Goal: Task Accomplishment & Management: Manage account settings

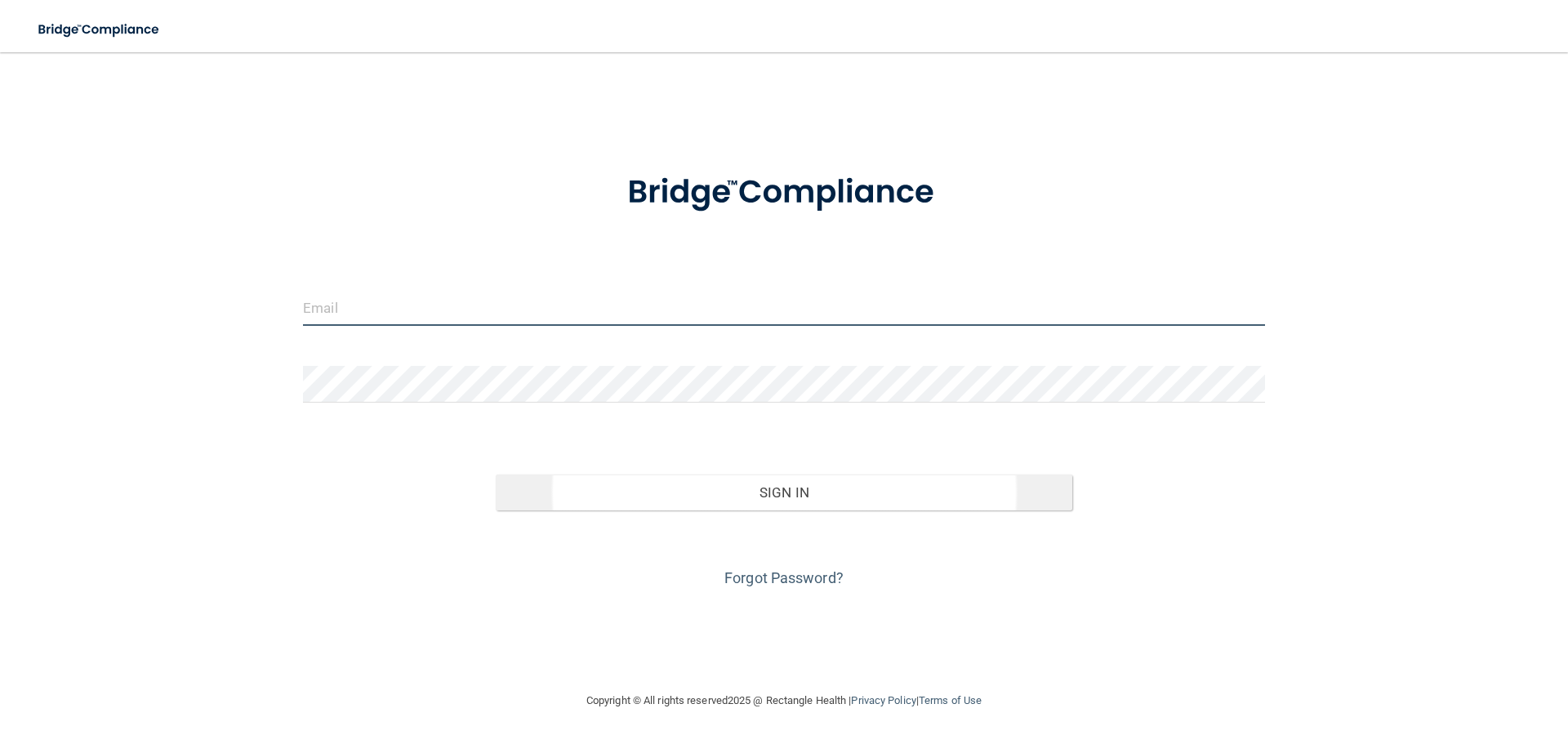
type input "[PERSON_NAME][EMAIL_ADDRESS][PERSON_NAME][DOMAIN_NAME]"
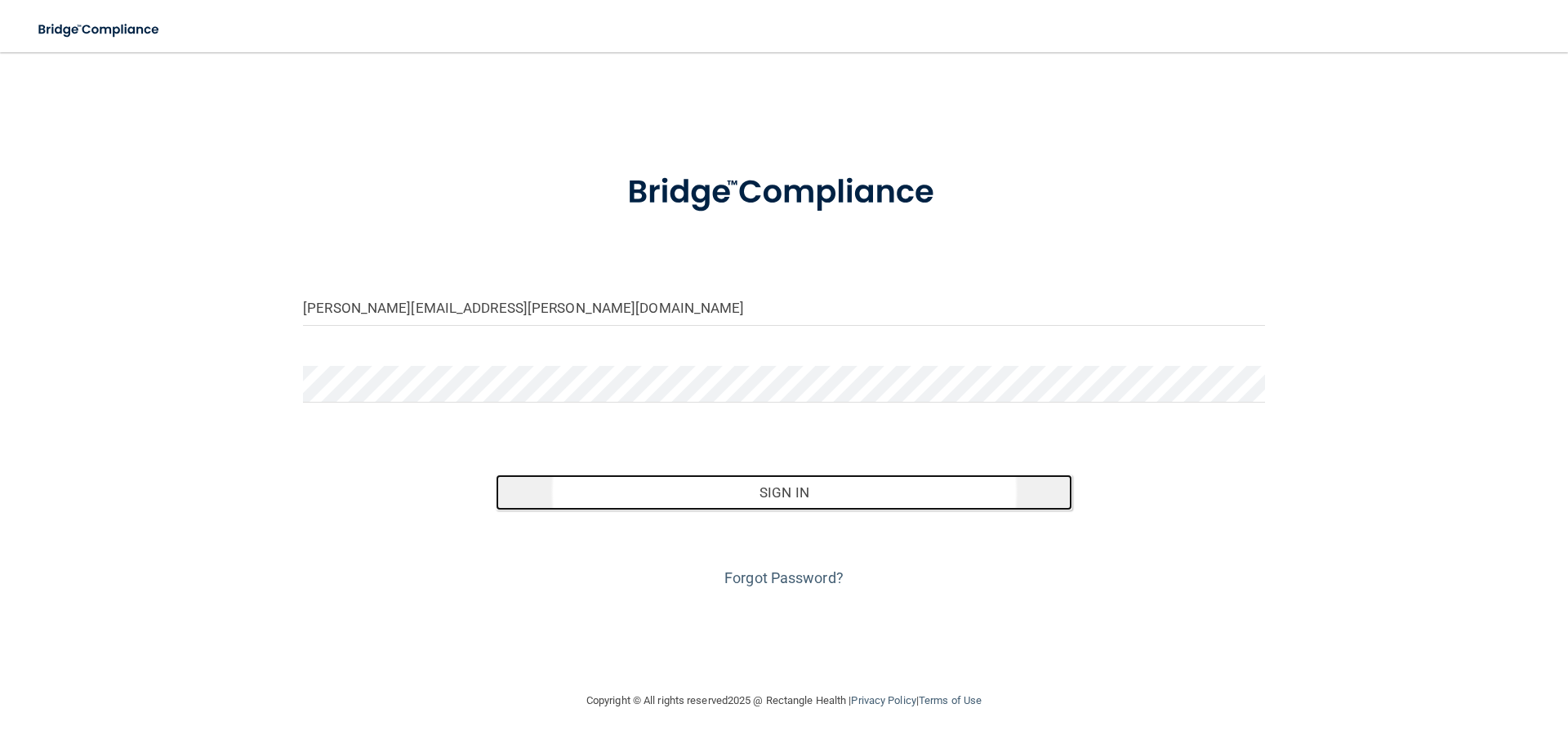
click at [762, 485] on button "Sign In" at bounding box center [784, 493] width 577 height 36
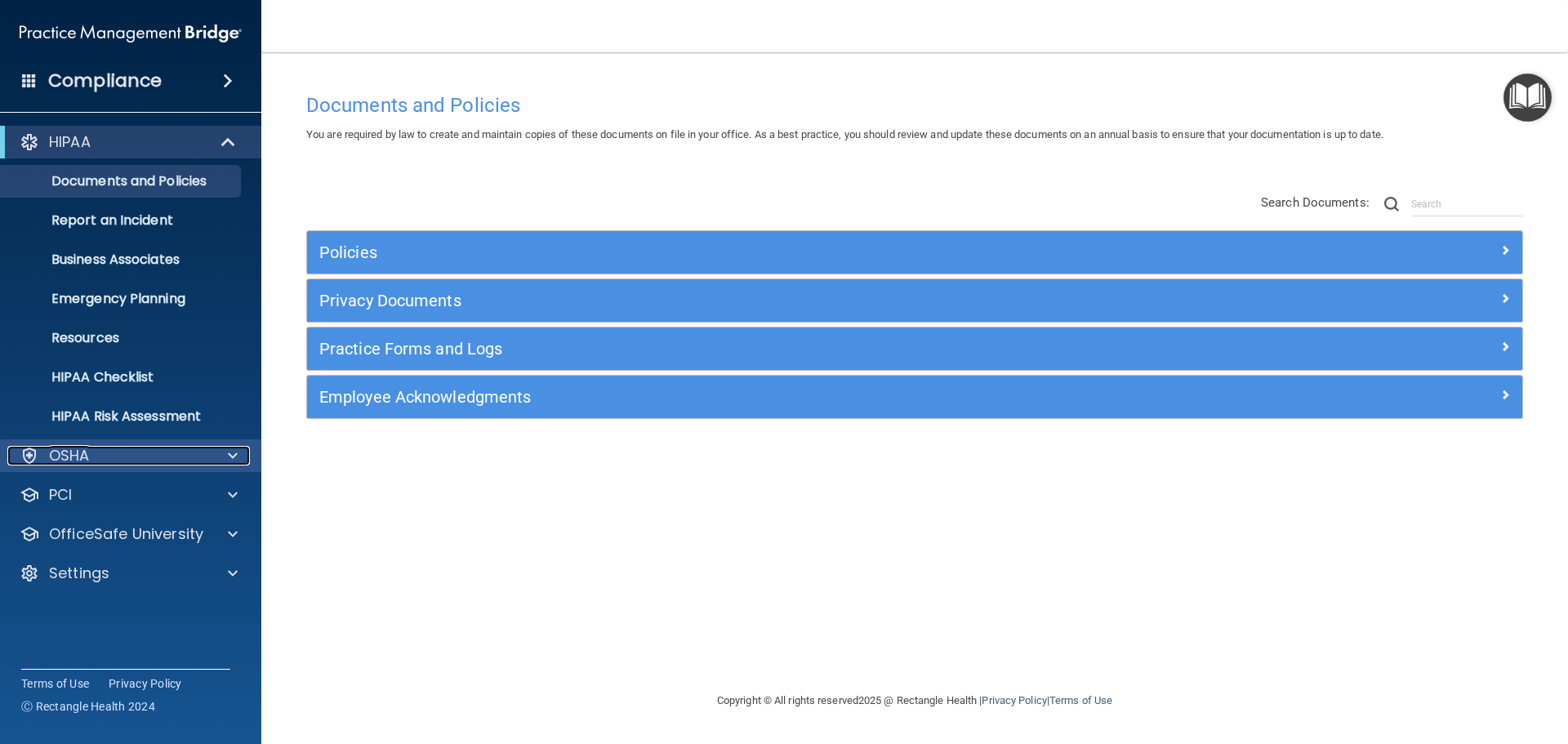
click at [112, 446] on div "OSHA" at bounding box center [108, 456] width 202 height 20
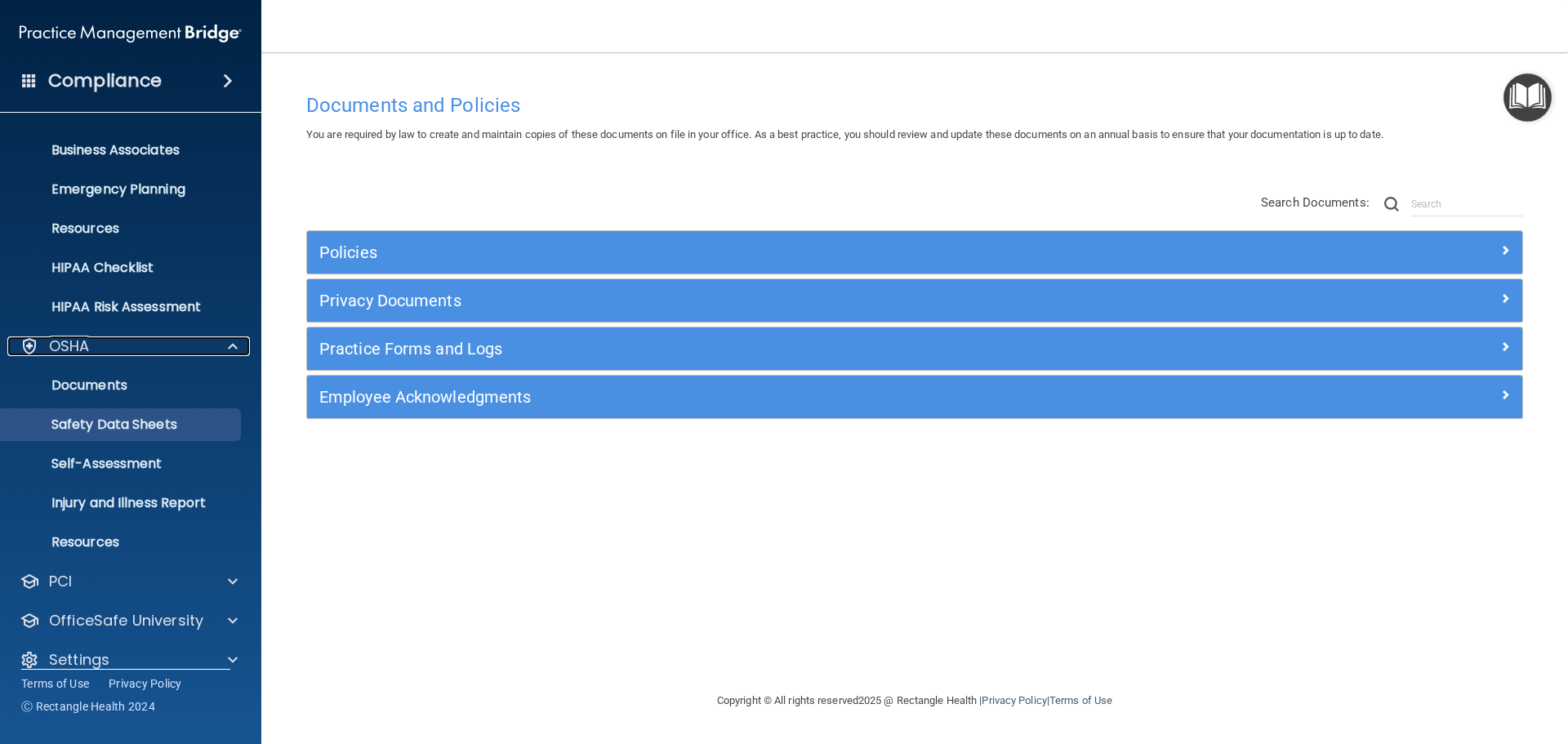
scroll to position [130, 0]
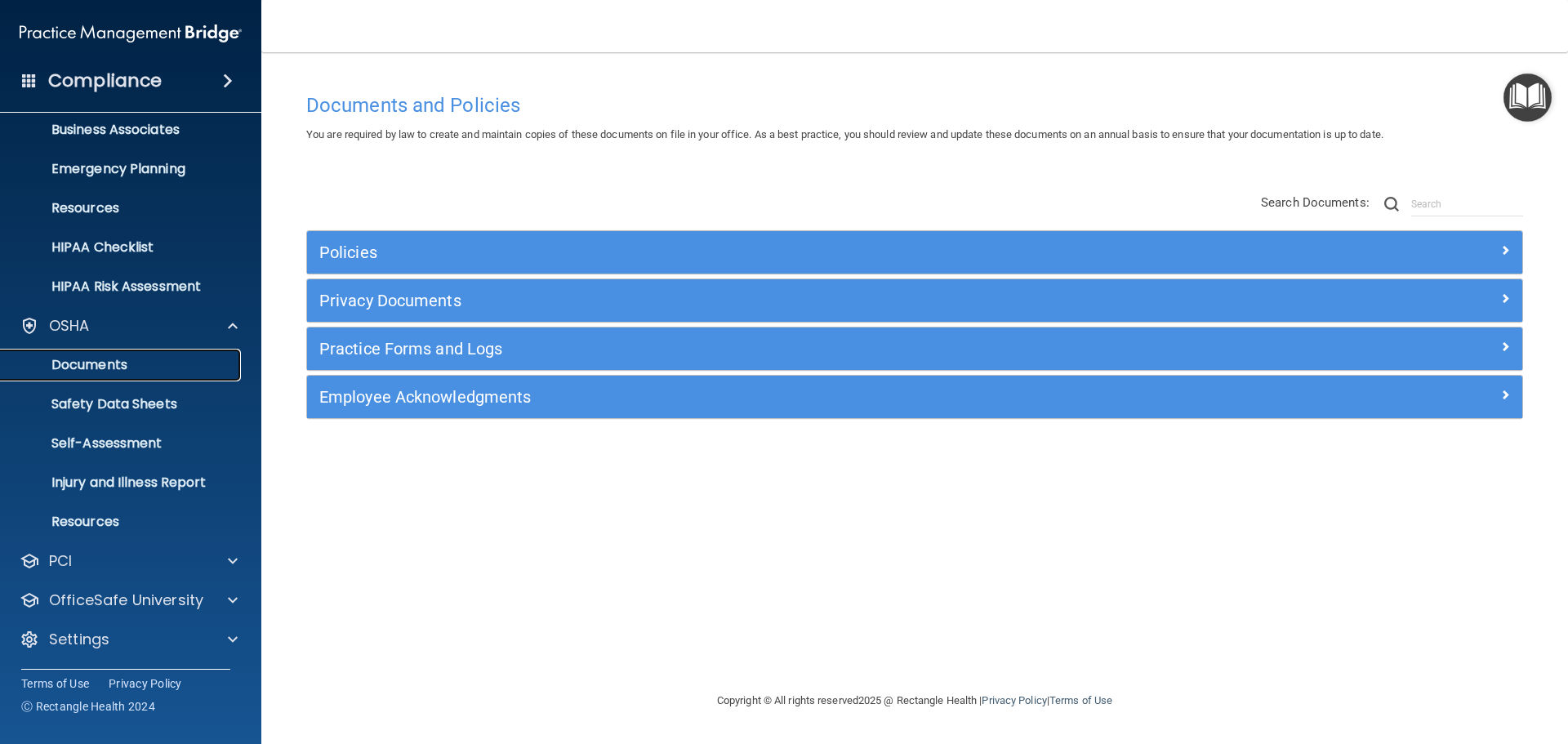
click at [91, 378] on link "Documents" at bounding box center [112, 364] width 257 height 32
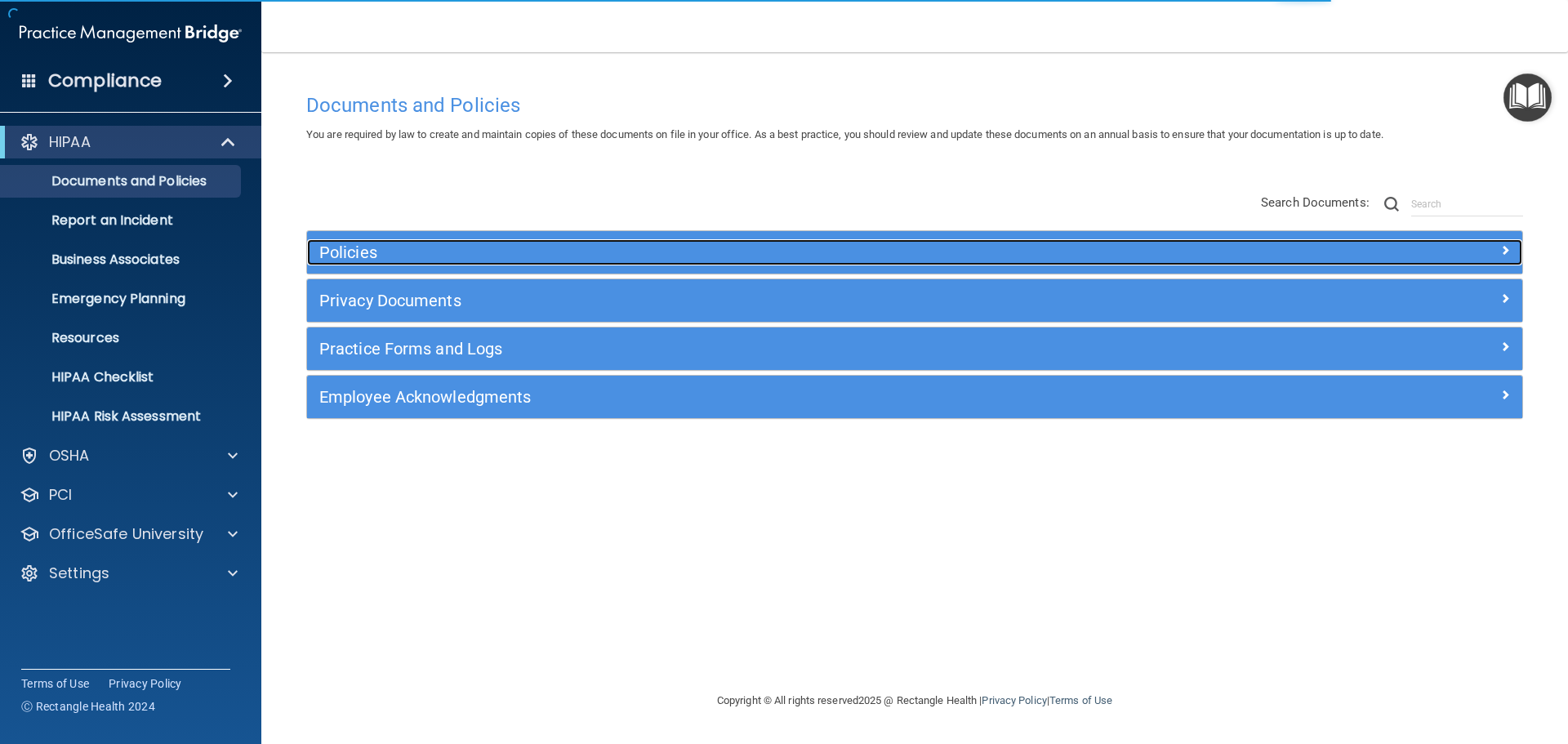
click at [522, 262] on div "Policies" at bounding box center [763, 252] width 911 height 27
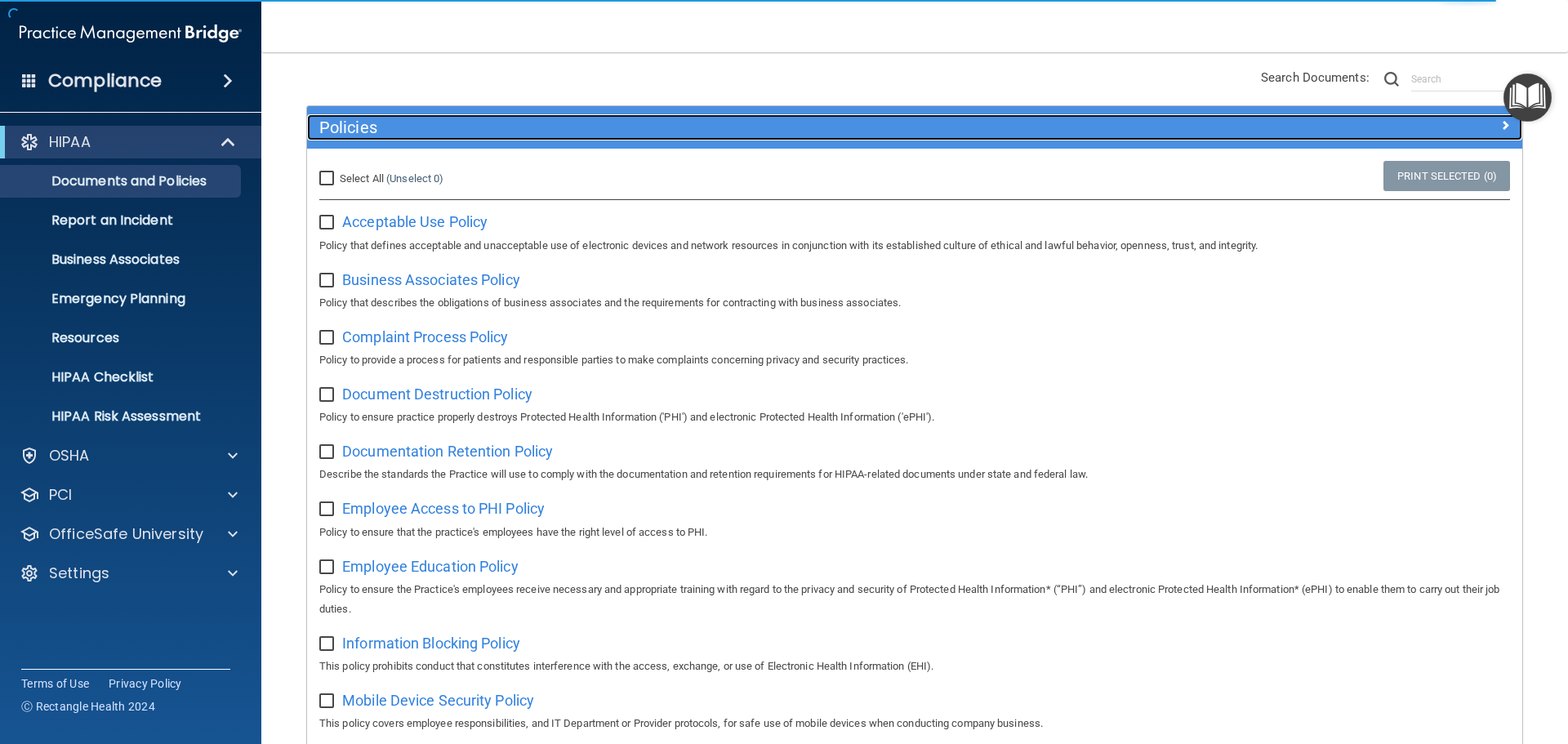
scroll to position [163, 0]
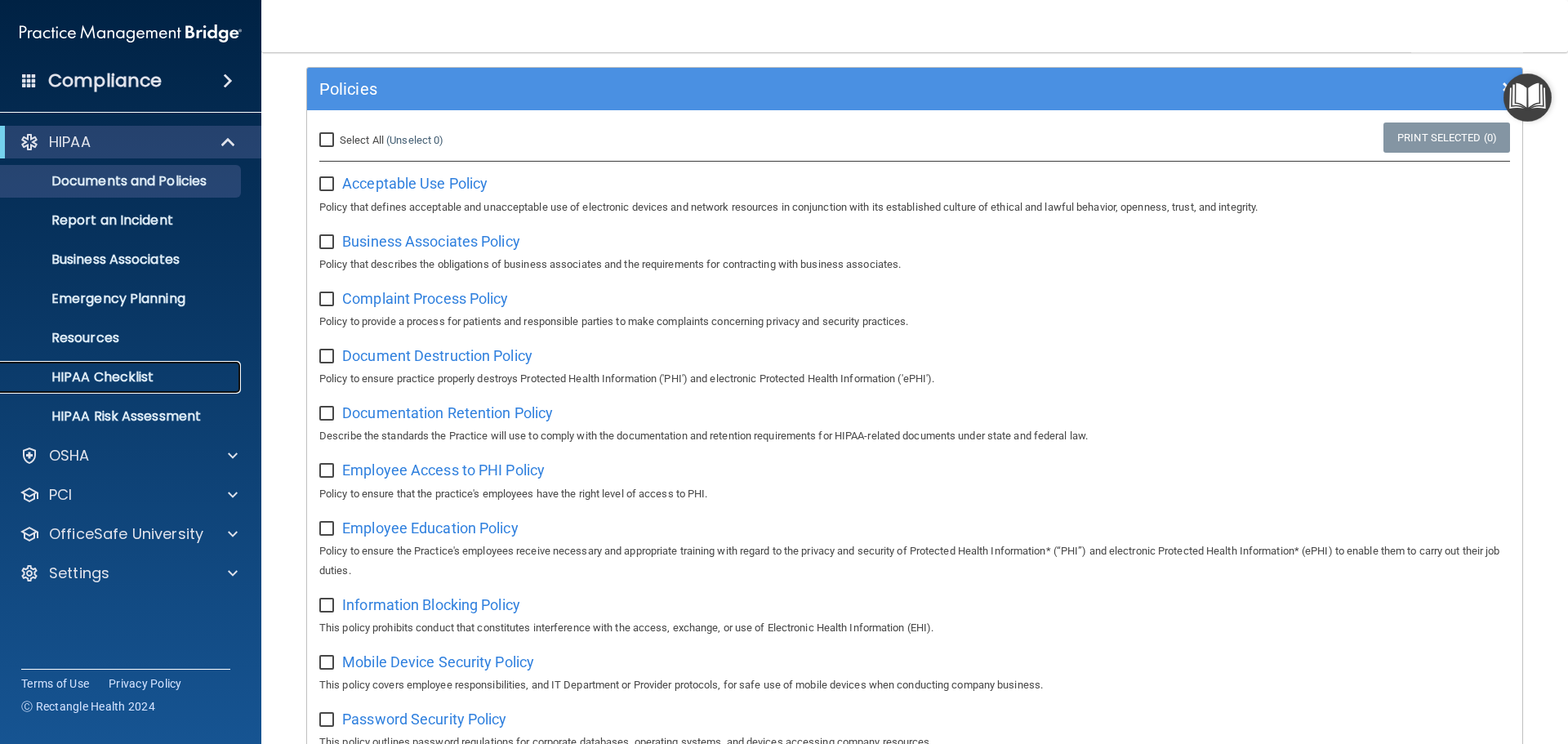
click at [95, 385] on p "HIPAA Checklist" at bounding box center [121, 377] width 223 height 16
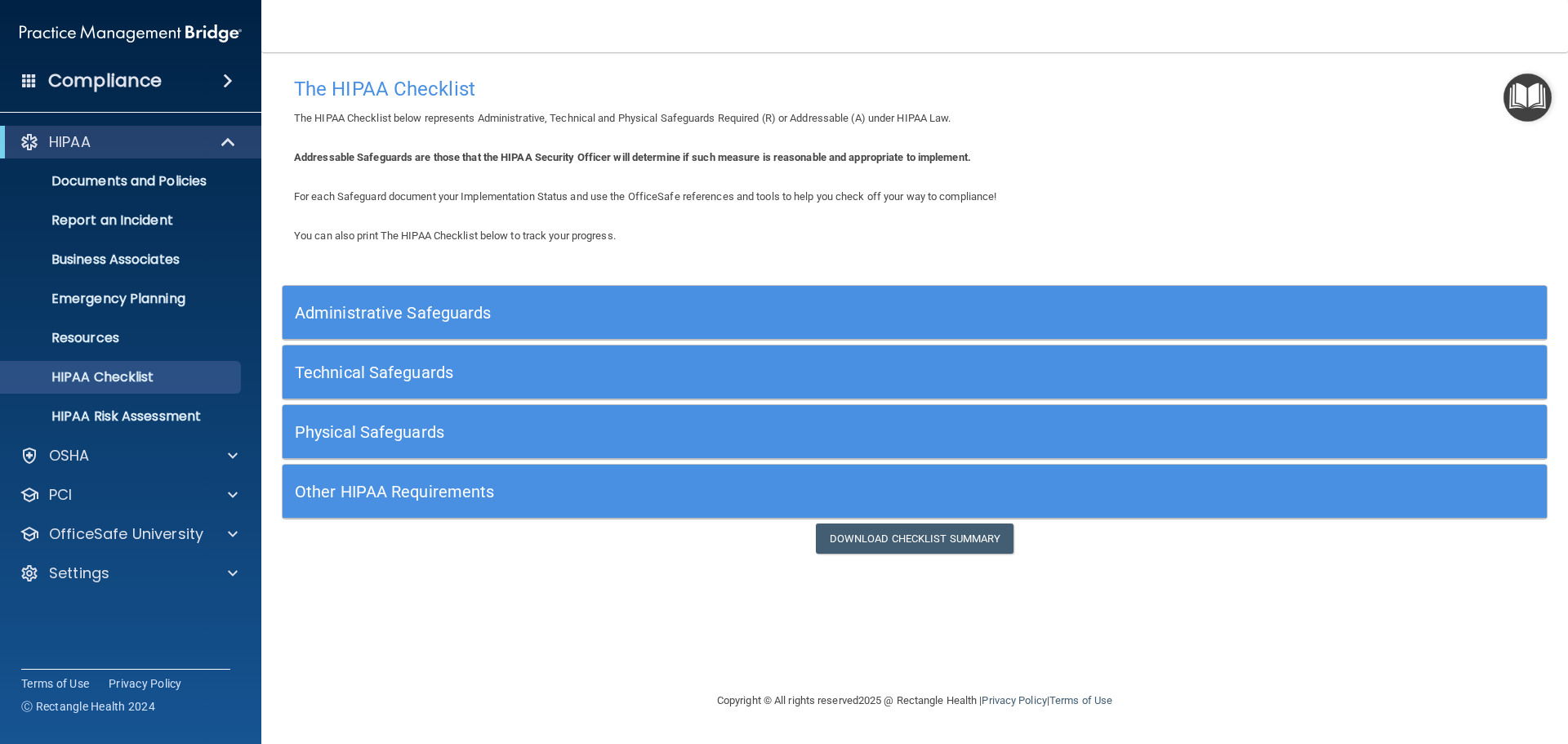
click at [318, 330] on div "Administrative Safeguards" at bounding box center [756, 312] width 948 height 37
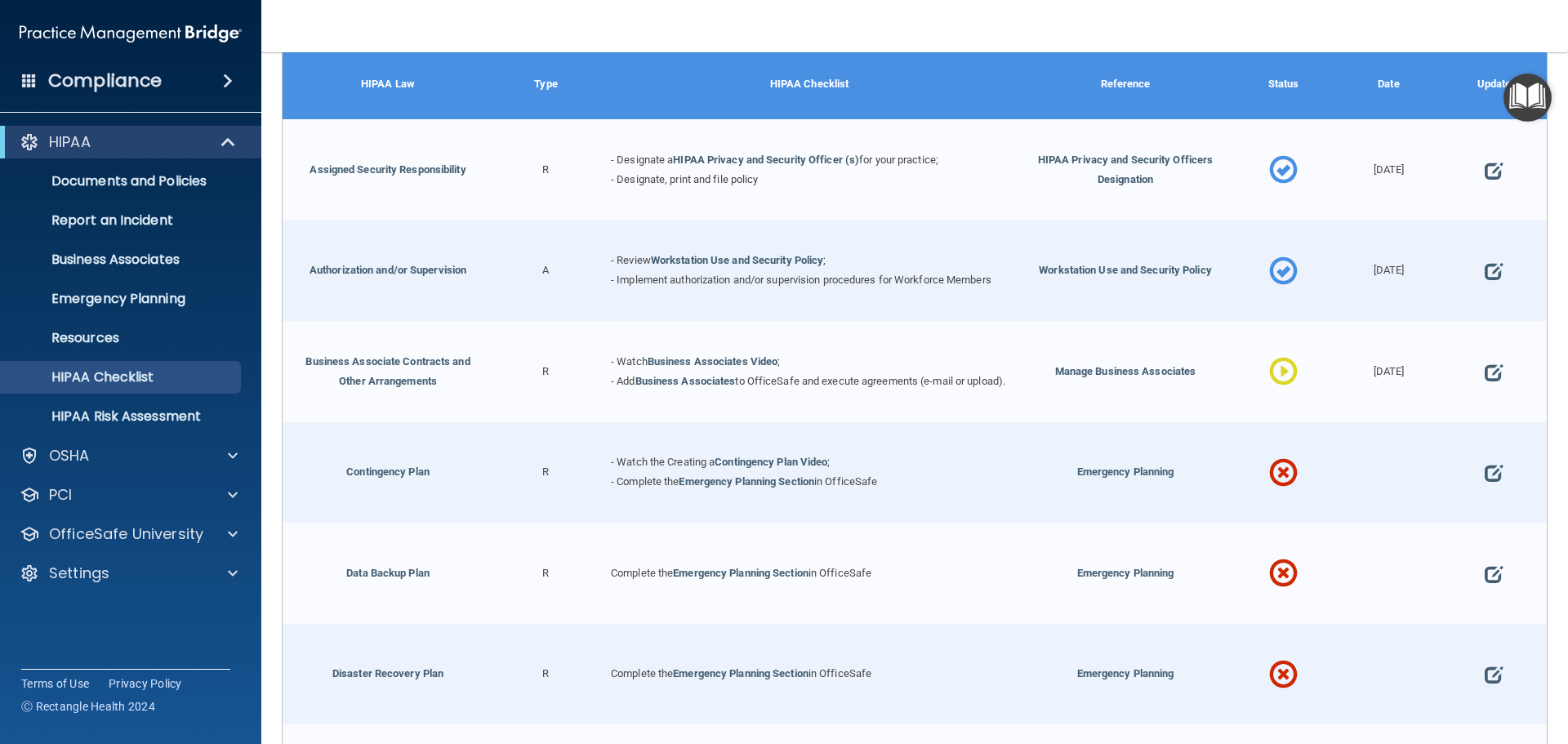
scroll to position [326, 0]
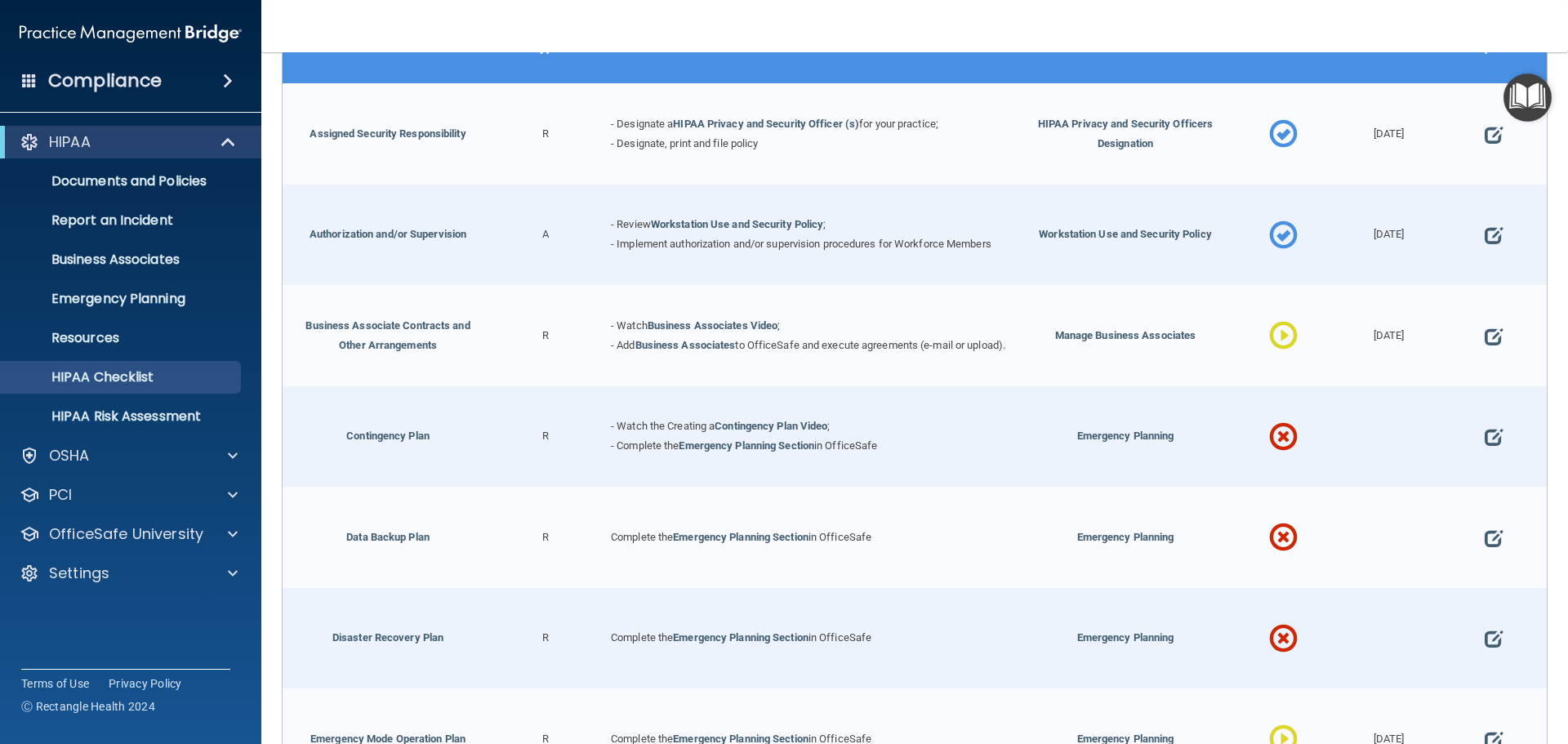
drag, startPoint x: 1275, startPoint y: 445, endPoint x: 1435, endPoint y: 471, distance: 162.1
click at [1276, 445] on span at bounding box center [1283, 437] width 28 height 71
click at [1484, 448] on span at bounding box center [1493, 437] width 18 height 50
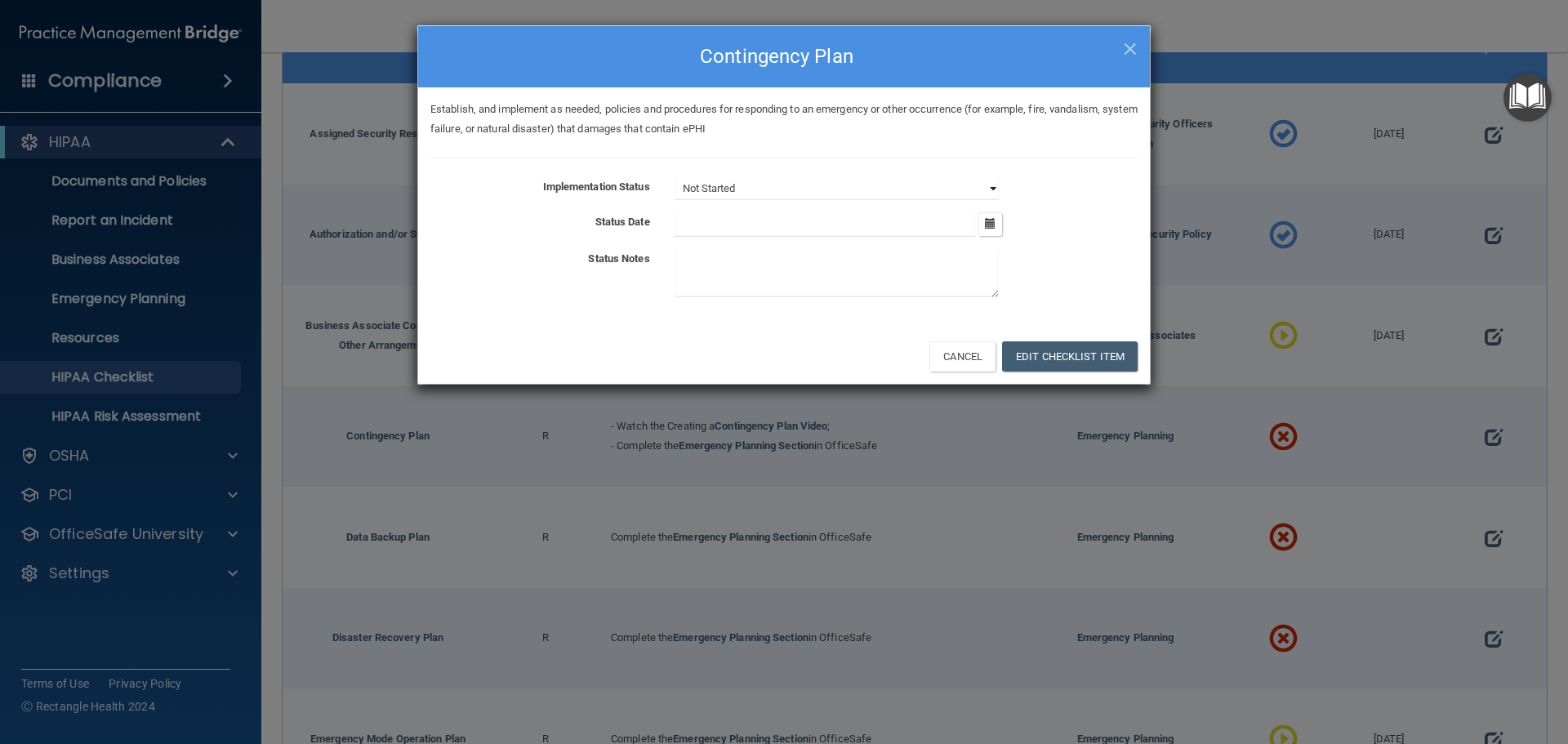
click at [746, 189] on select "Not Started In Progress Completed" at bounding box center [837, 189] width 325 height 23
click at [1095, 360] on button "Edit Checklist Item" at bounding box center [1070, 357] width 136 height 30
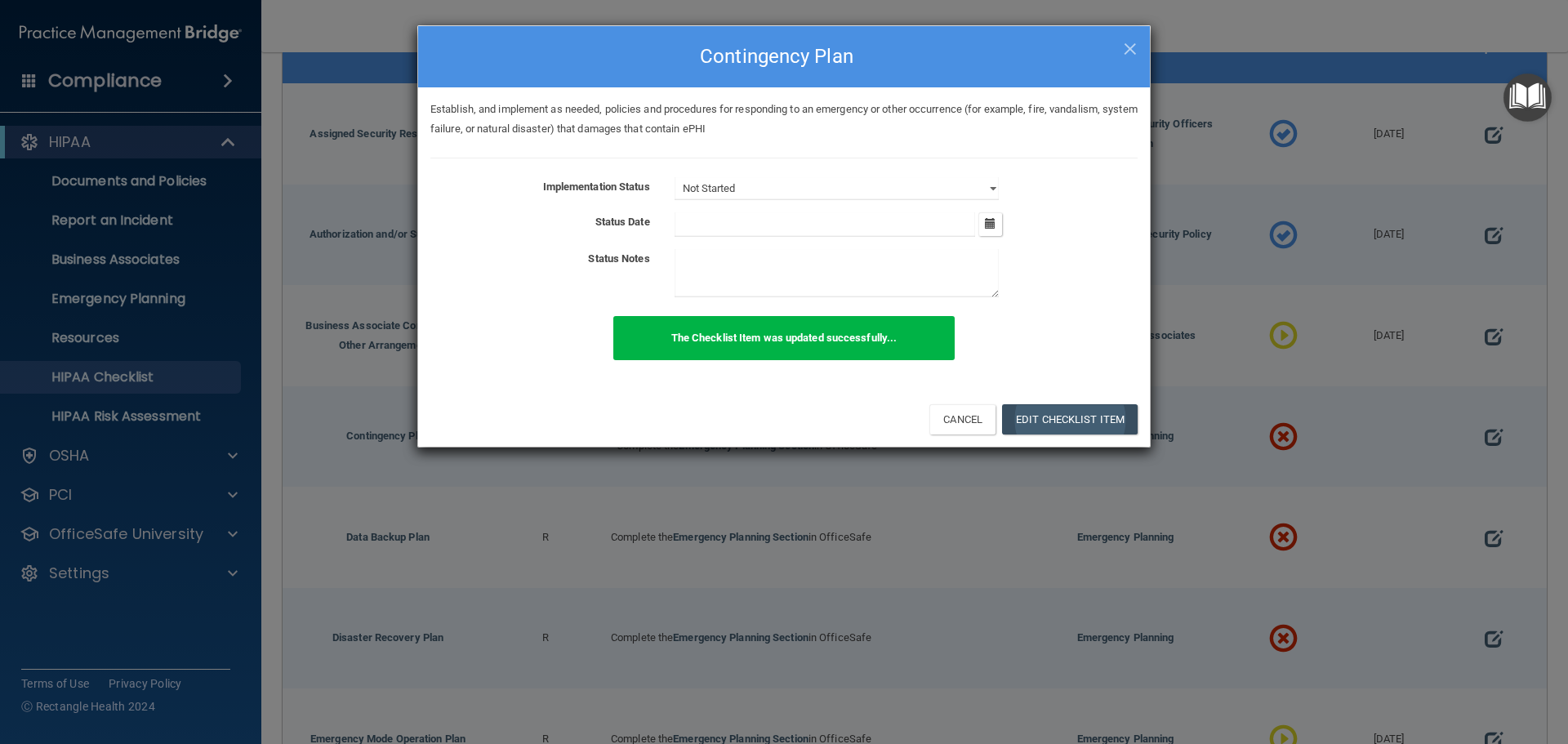
click at [1095, 360] on div "The Checklist Item was updated successfully..." at bounding box center [784, 347] width 732 height 63
click at [980, 423] on button "Cancel" at bounding box center [962, 419] width 66 height 30
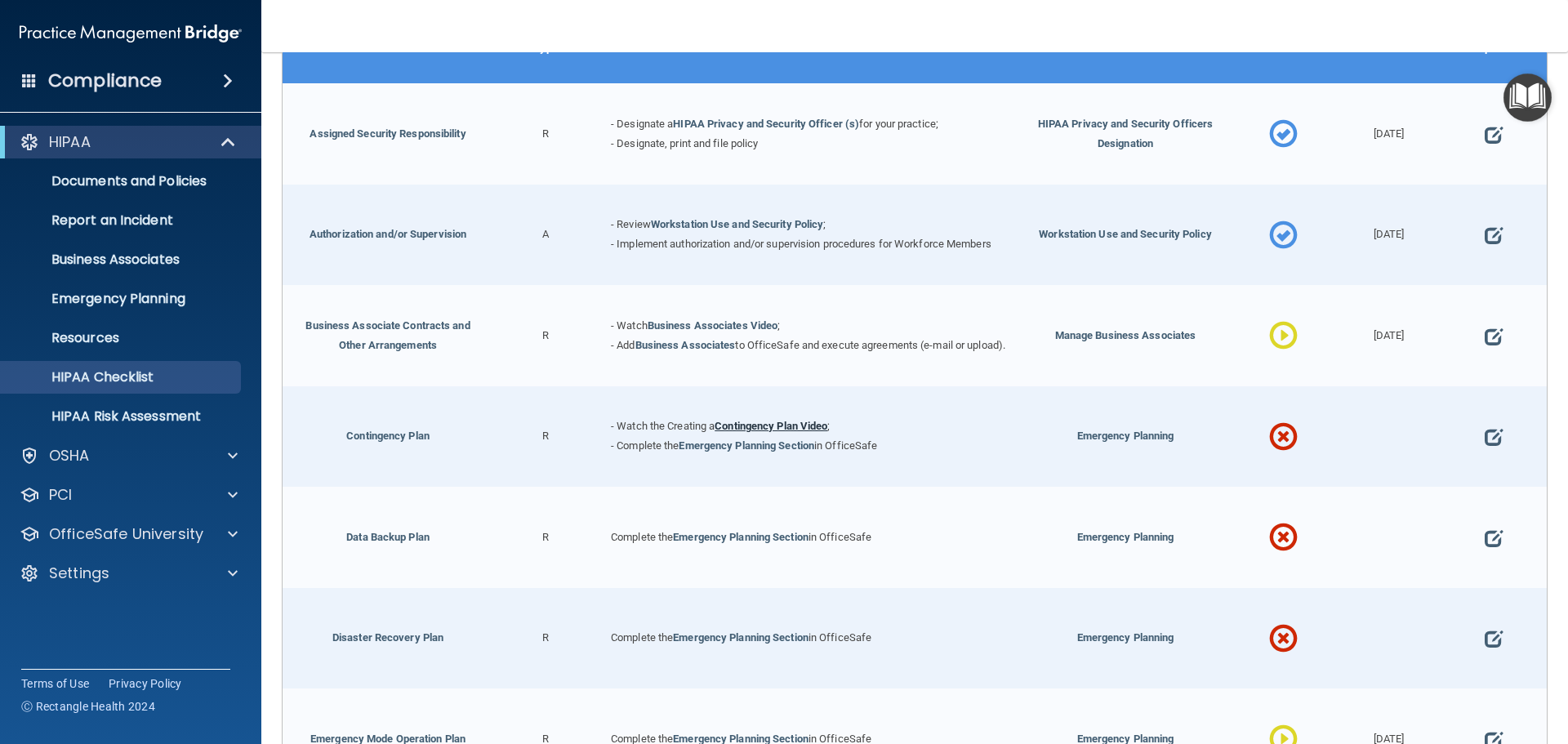
click at [797, 430] on link "Contingency Plan Video" at bounding box center [771, 425] width 113 height 12
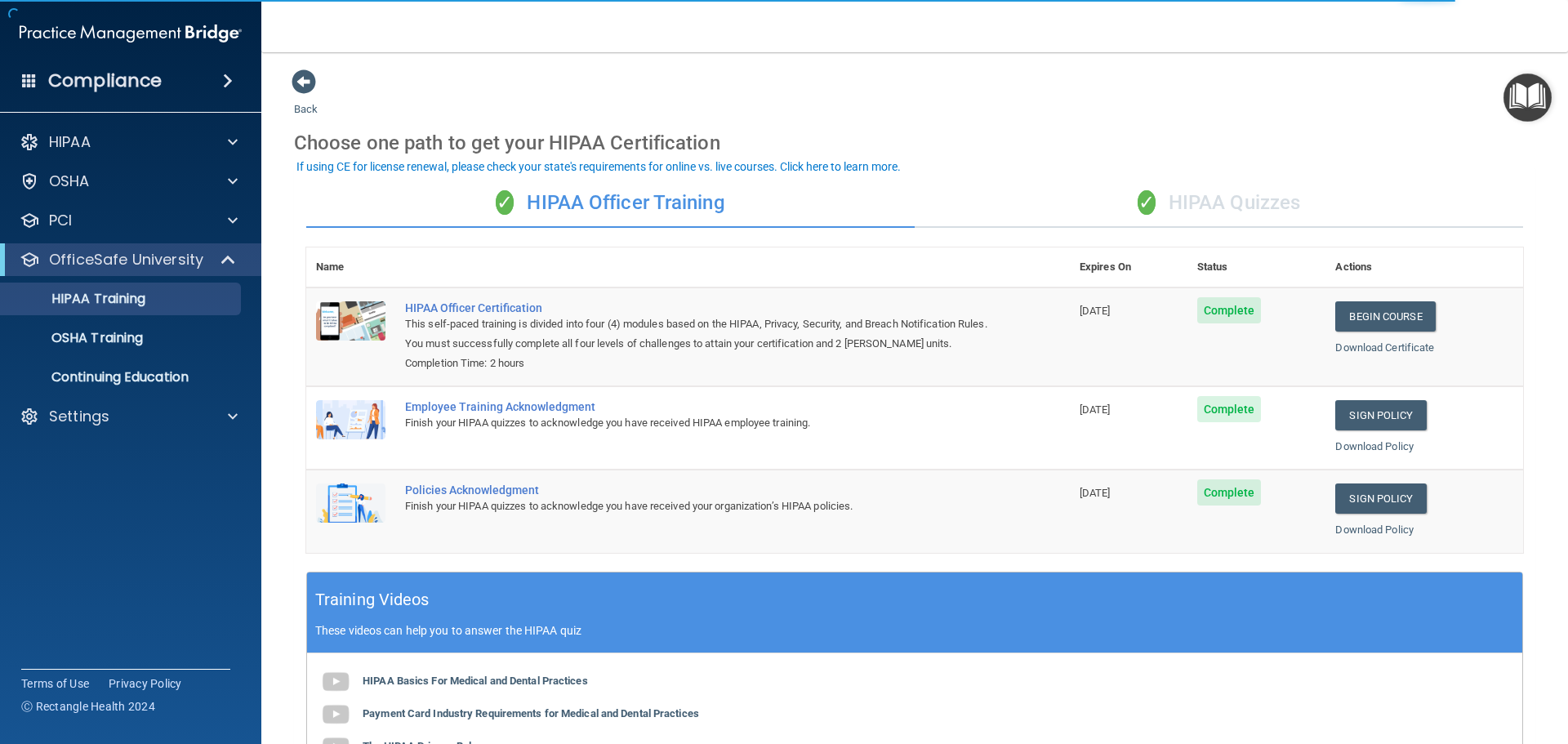
click at [1208, 318] on span "Complete" at bounding box center [1229, 310] width 65 height 27
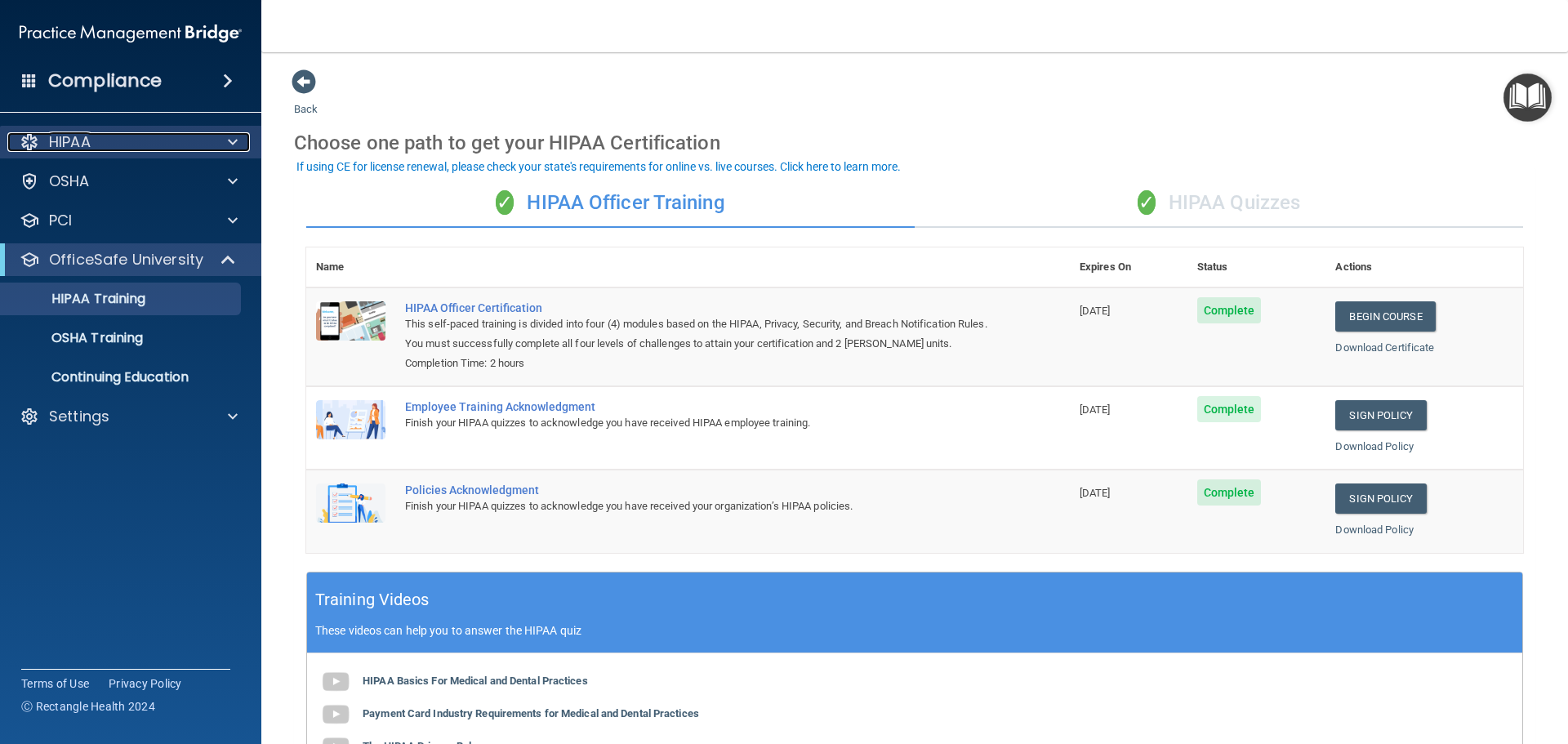
click at [89, 147] on p "HIPAA" at bounding box center [70, 141] width 42 height 20
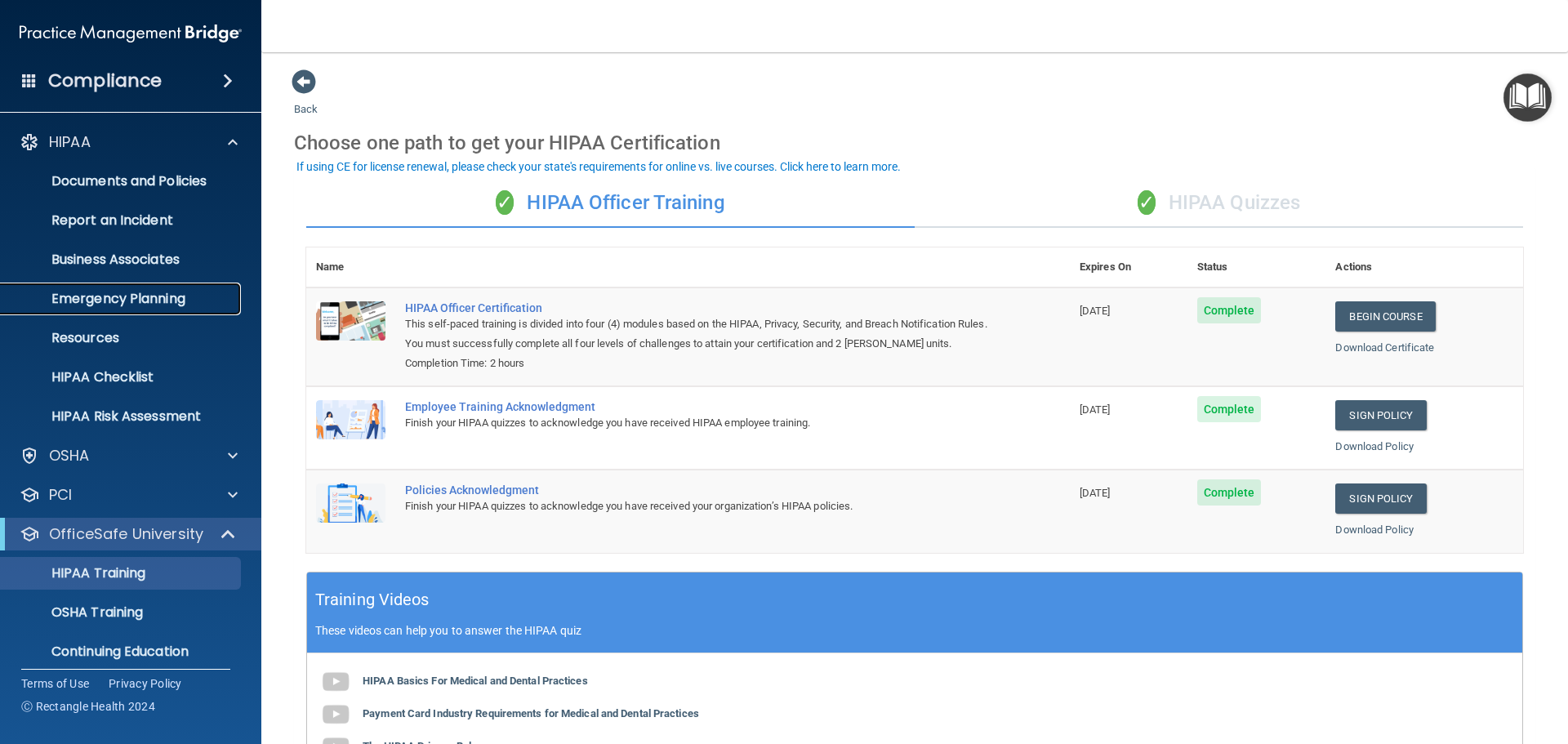
click at [179, 311] on link "Emergency Planning" at bounding box center [112, 299] width 257 height 32
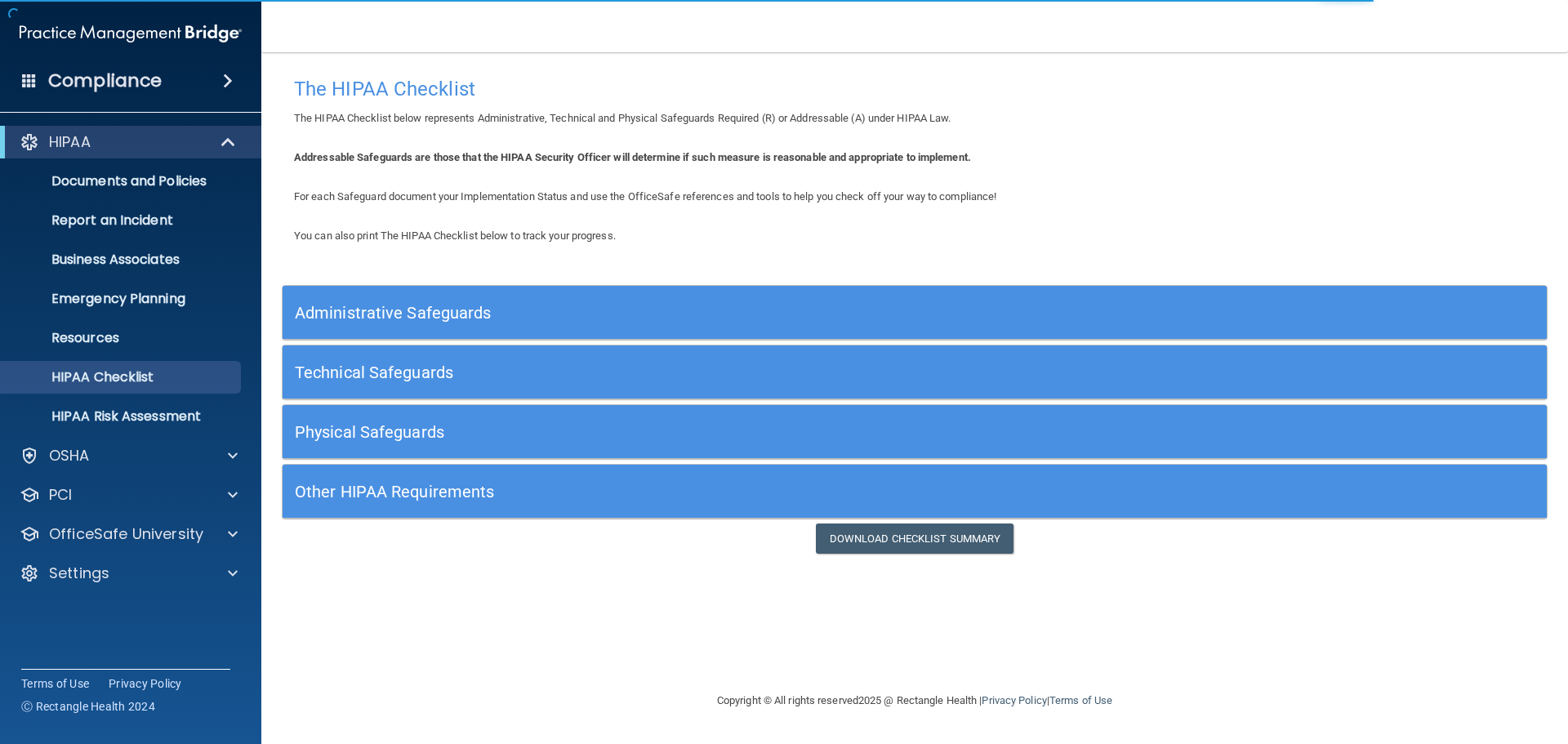
click at [360, 326] on div "Administrative Safeguards" at bounding box center [756, 312] width 948 height 37
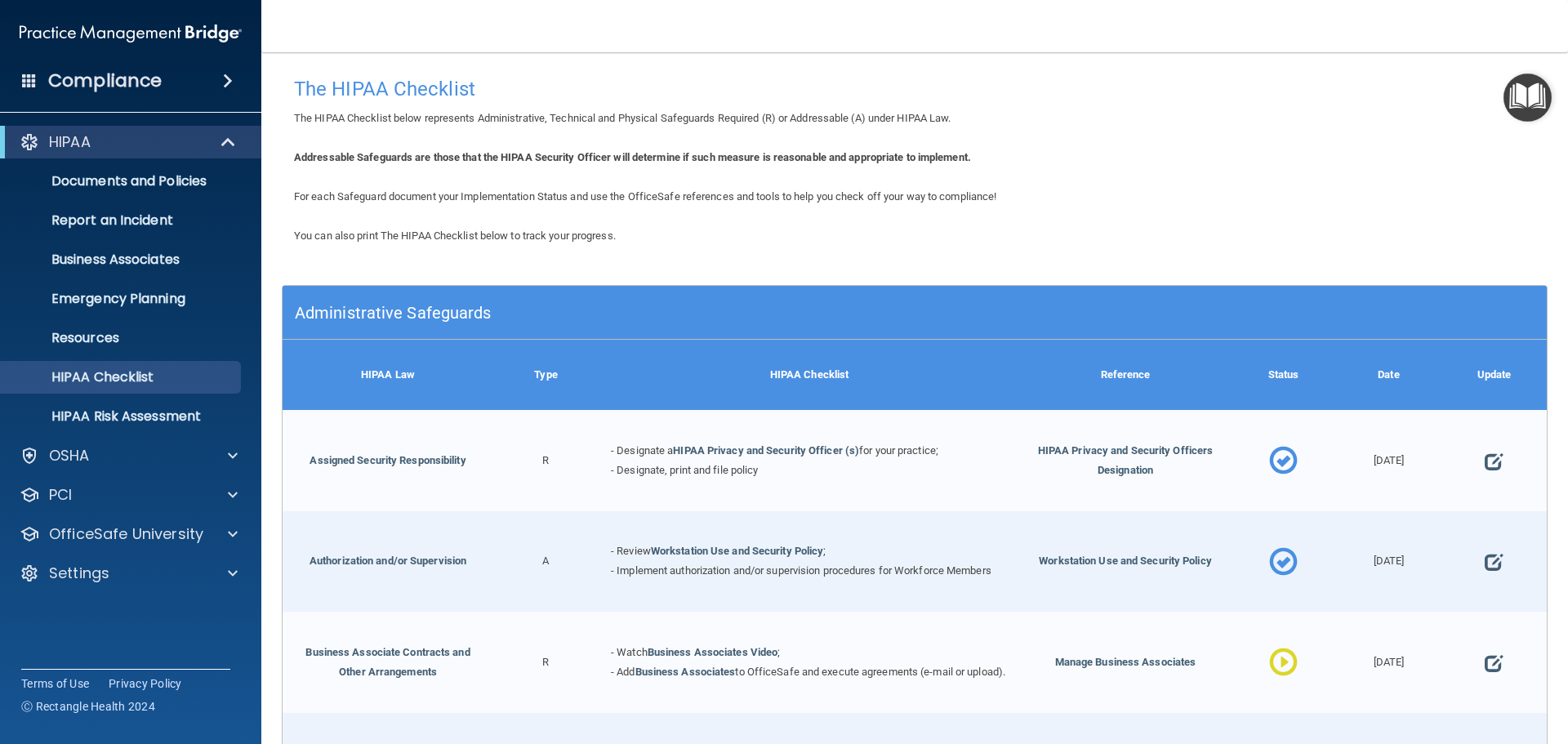
click at [880, 644] on div "- Watch Business Associates Video ; - Add Business Associates to OfficeSafe and…" at bounding box center [810, 661] width 421 height 102
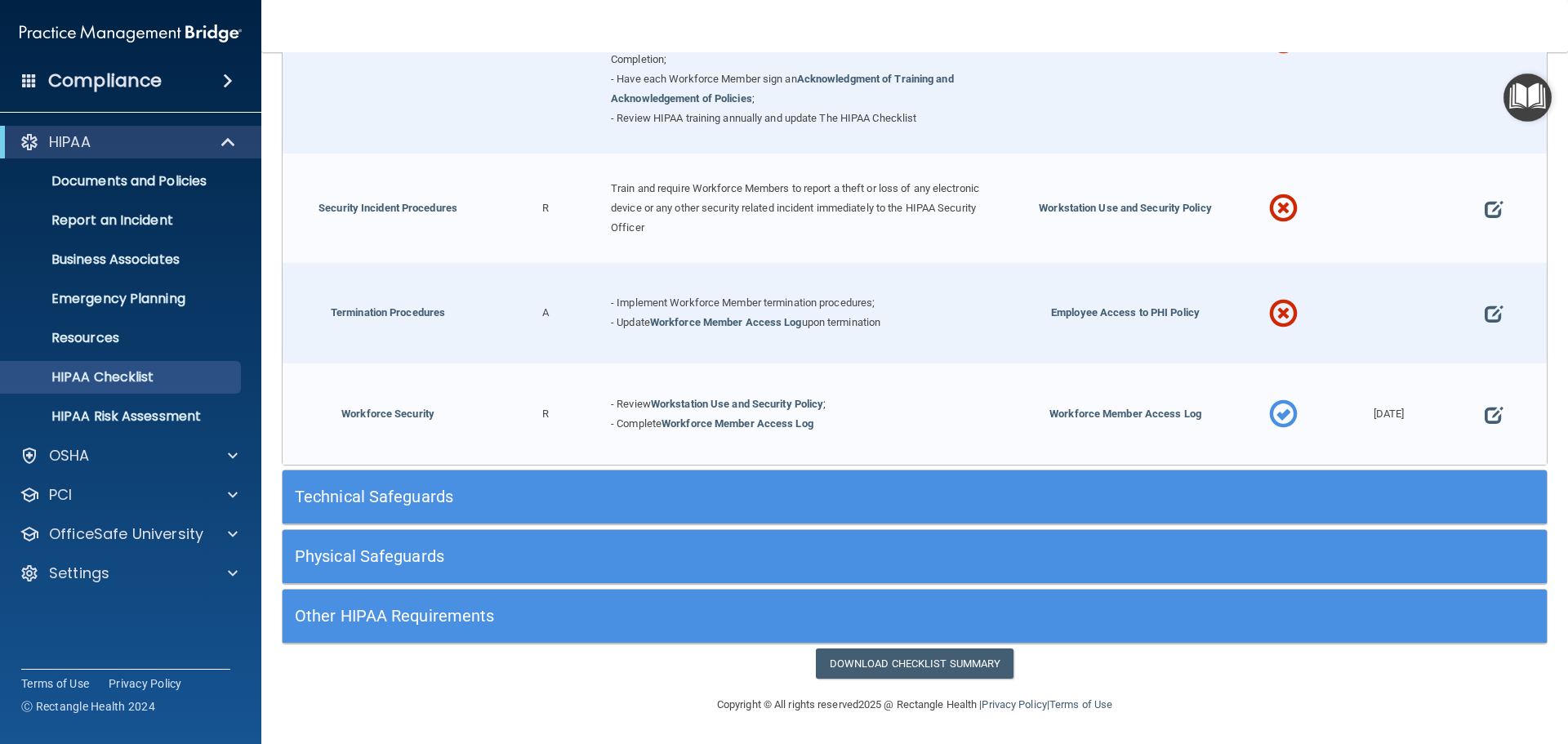
scroll to position [1606, 0]
click at [143, 411] on p "HIPAA Risk Assessment" at bounding box center [121, 416] width 223 height 16
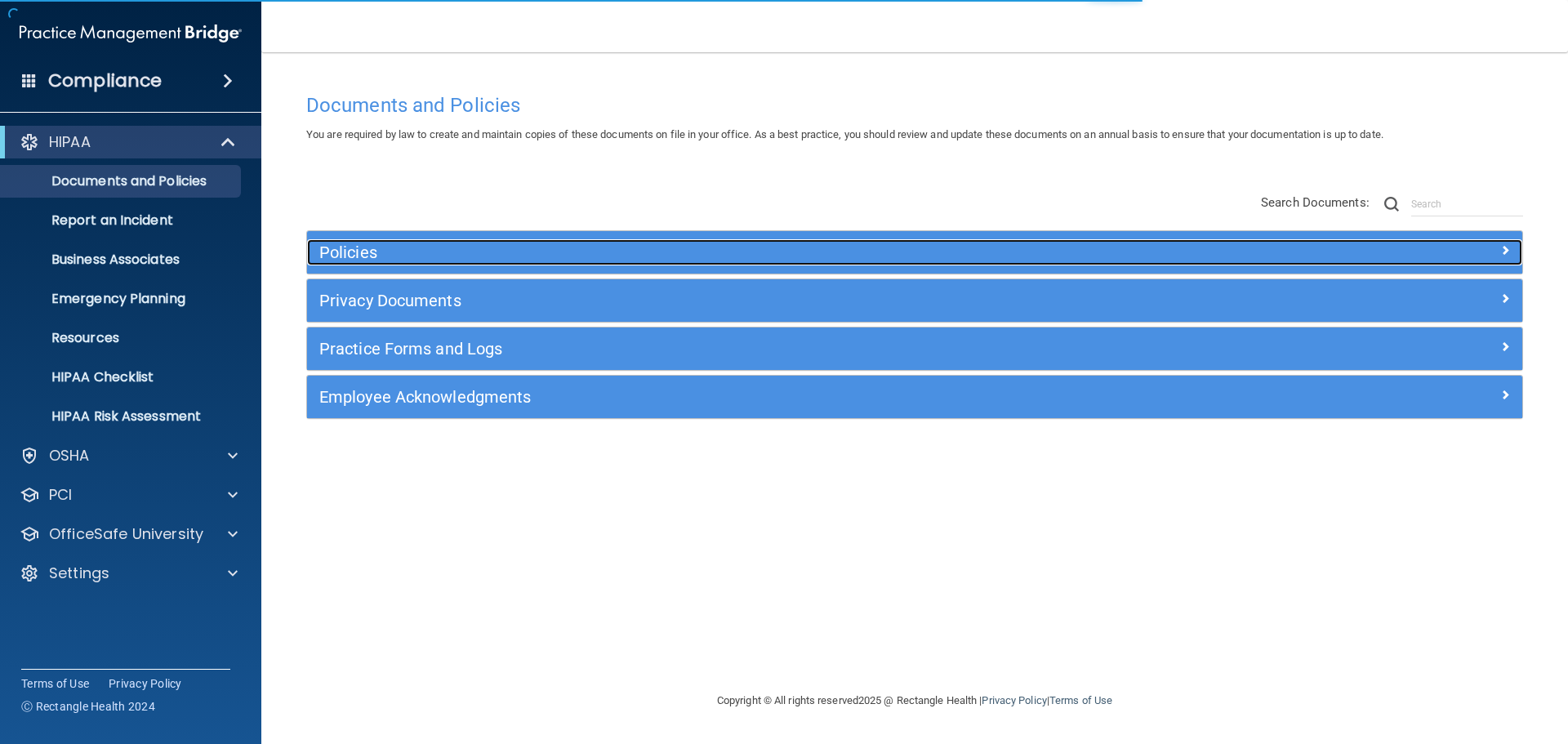
click at [1033, 251] on h5 "Policies" at bounding box center [762, 251] width 887 height 18
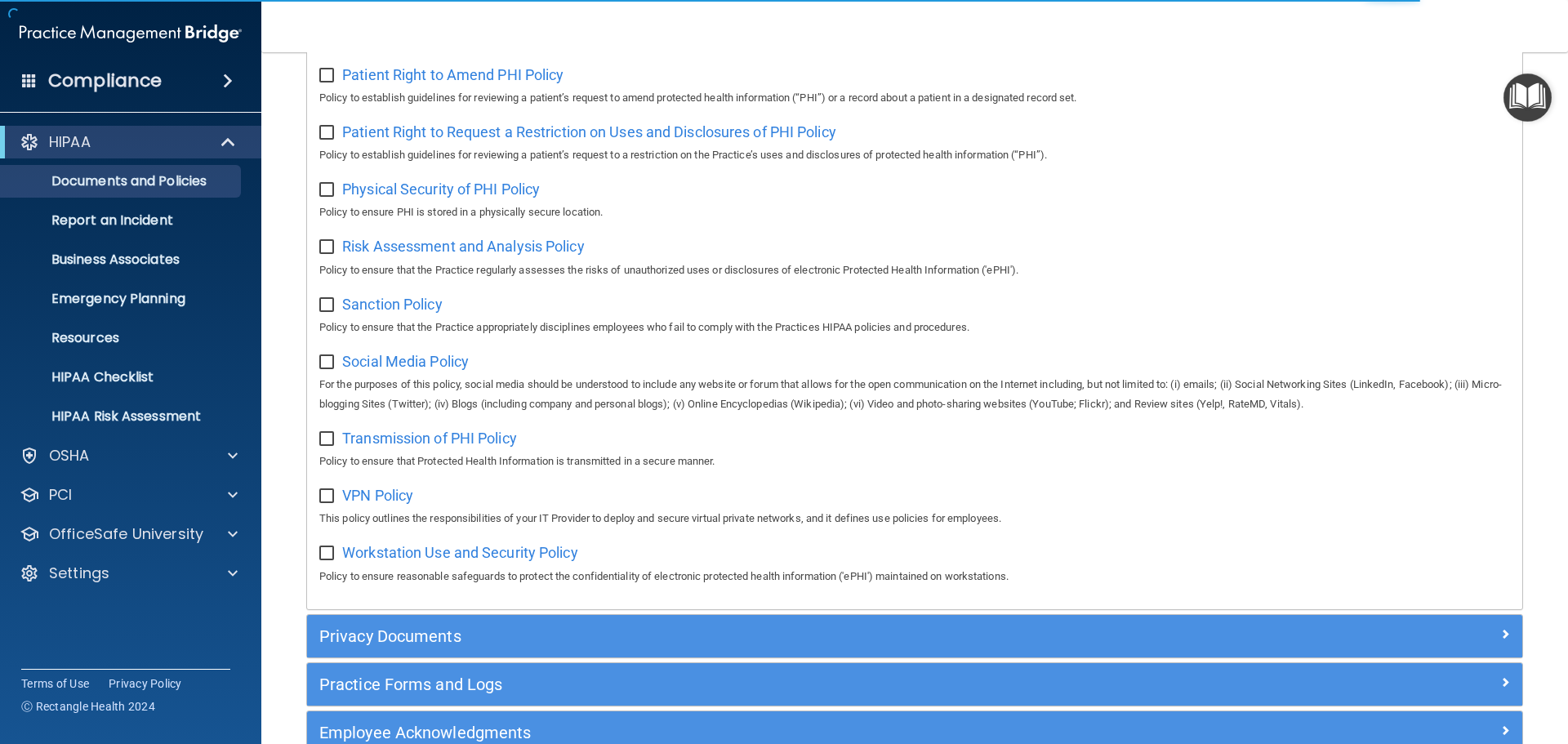
scroll to position [1091, 0]
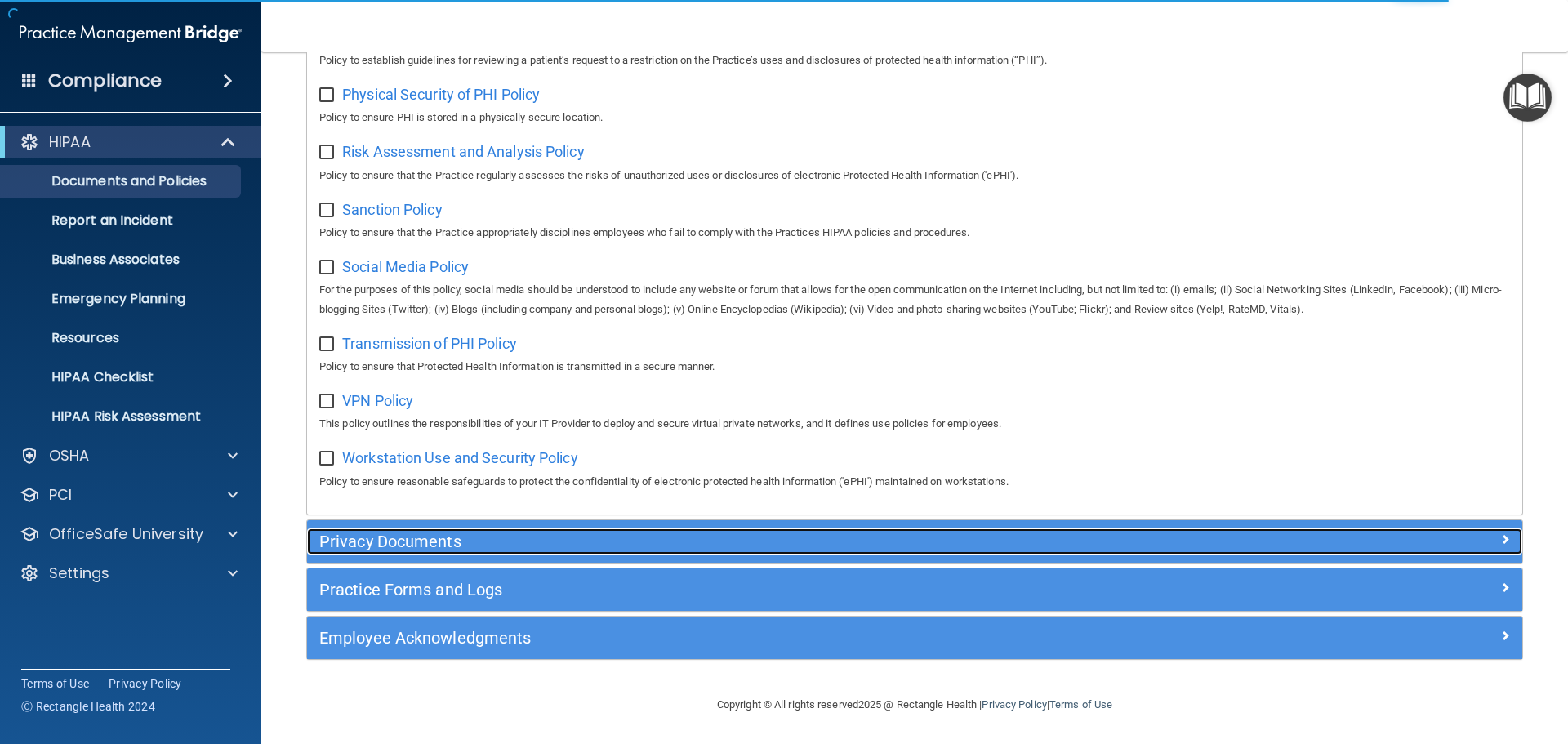
click at [549, 529] on div "Privacy Documents" at bounding box center [763, 542] width 911 height 27
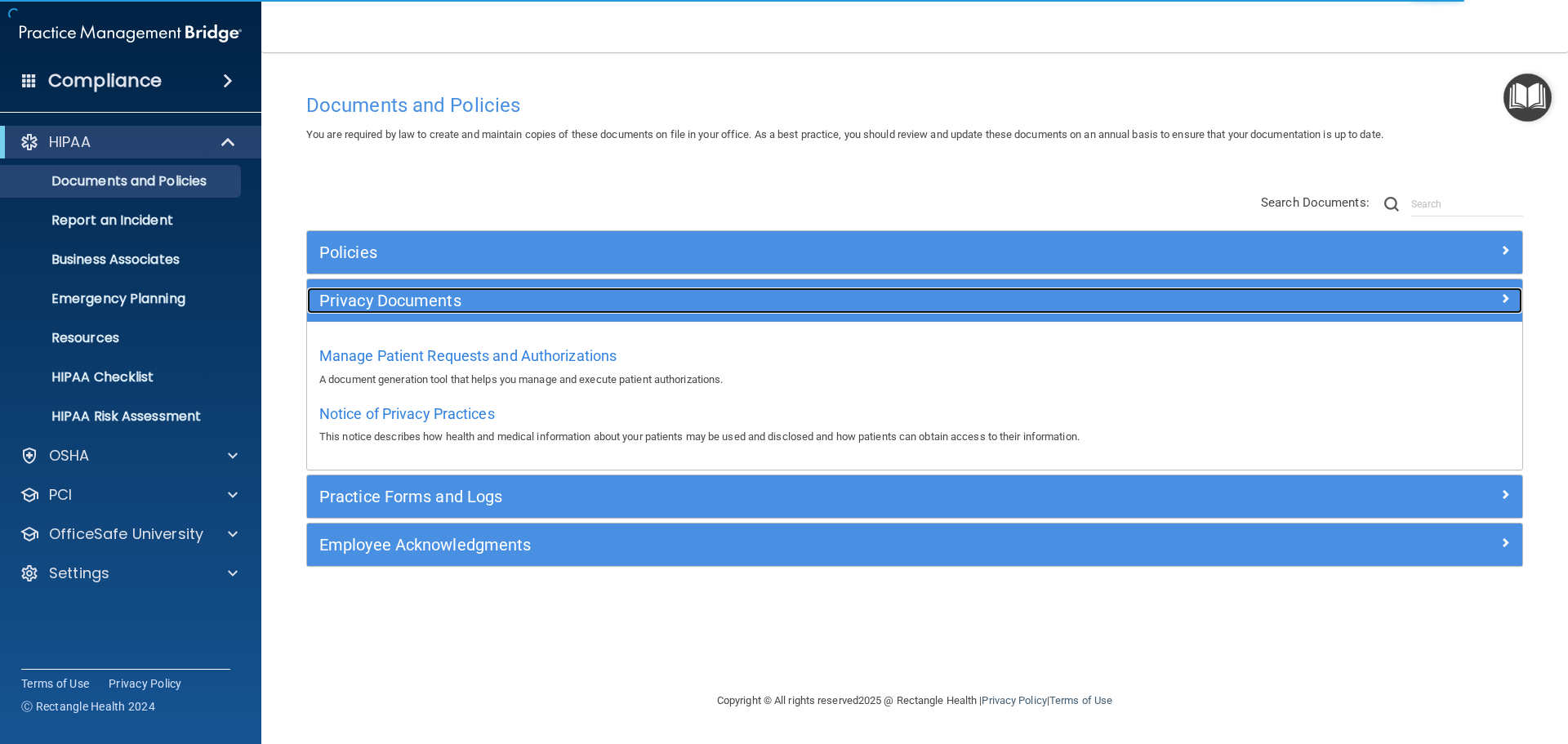
scroll to position [0, 0]
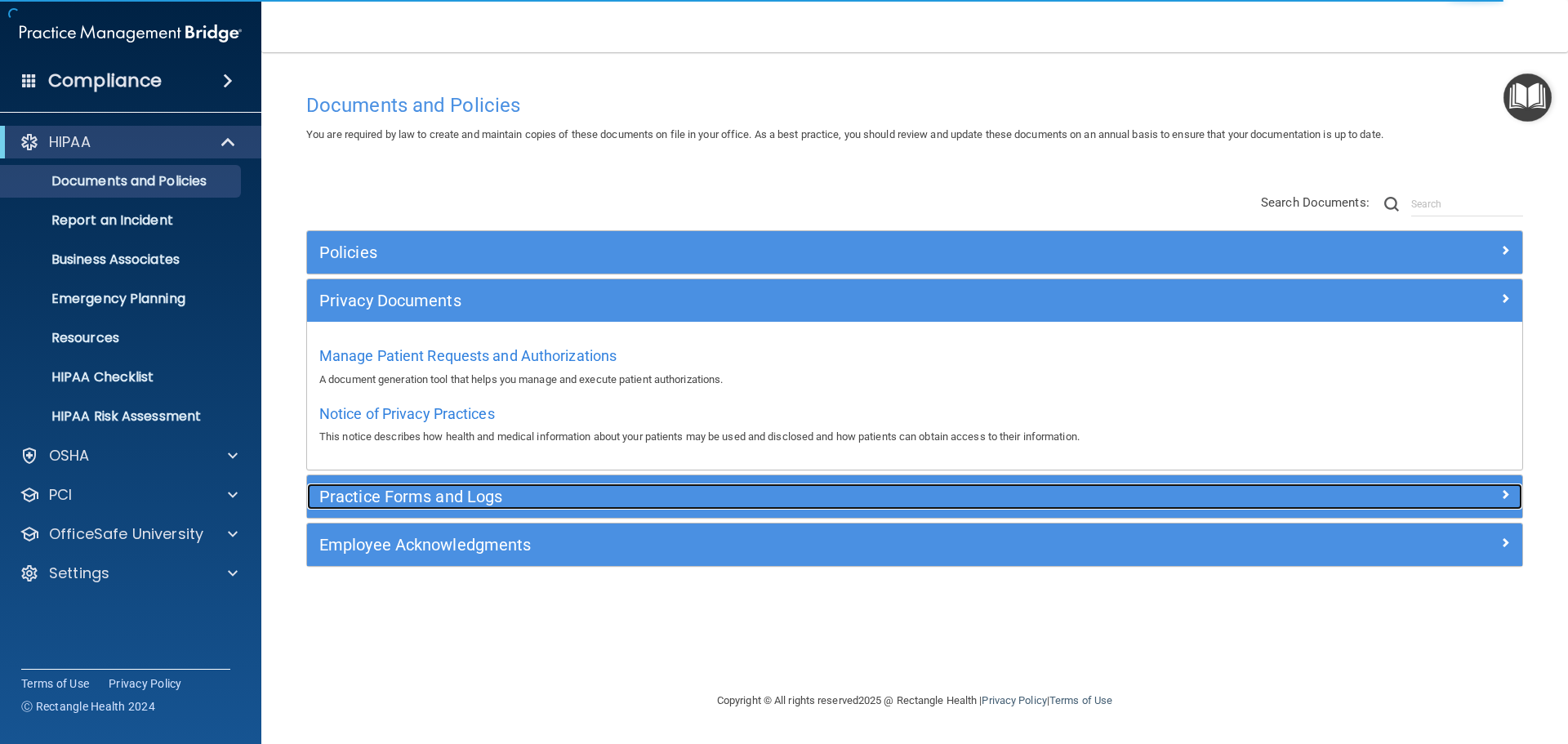
click at [547, 498] on h5 "Practice Forms and Logs" at bounding box center [762, 496] width 887 height 18
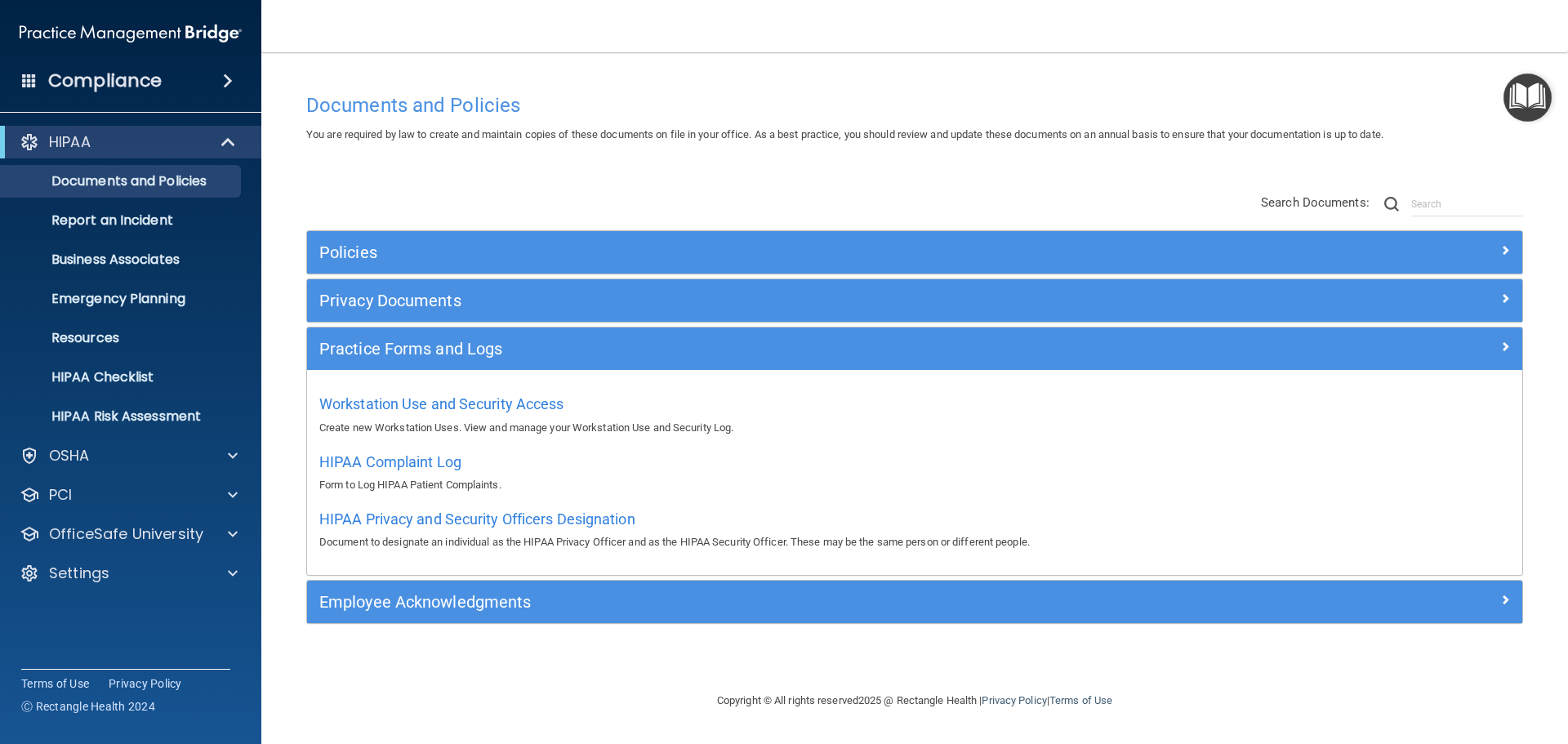
click at [535, 583] on div "Employee Acknowledgments" at bounding box center [915, 602] width 1215 height 43
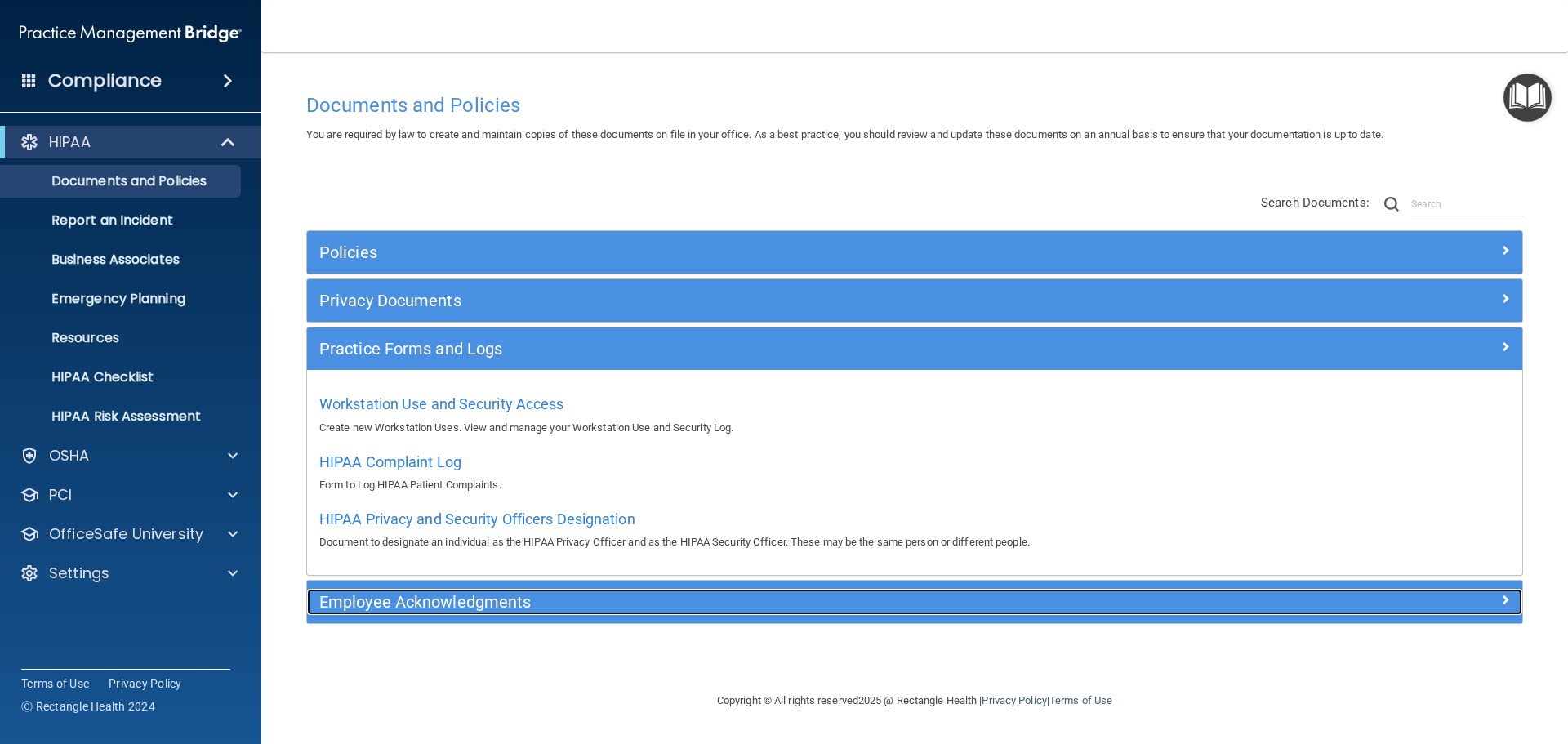
click at [536, 605] on h5 "Employee Acknowledgments" at bounding box center [762, 602] width 887 height 18
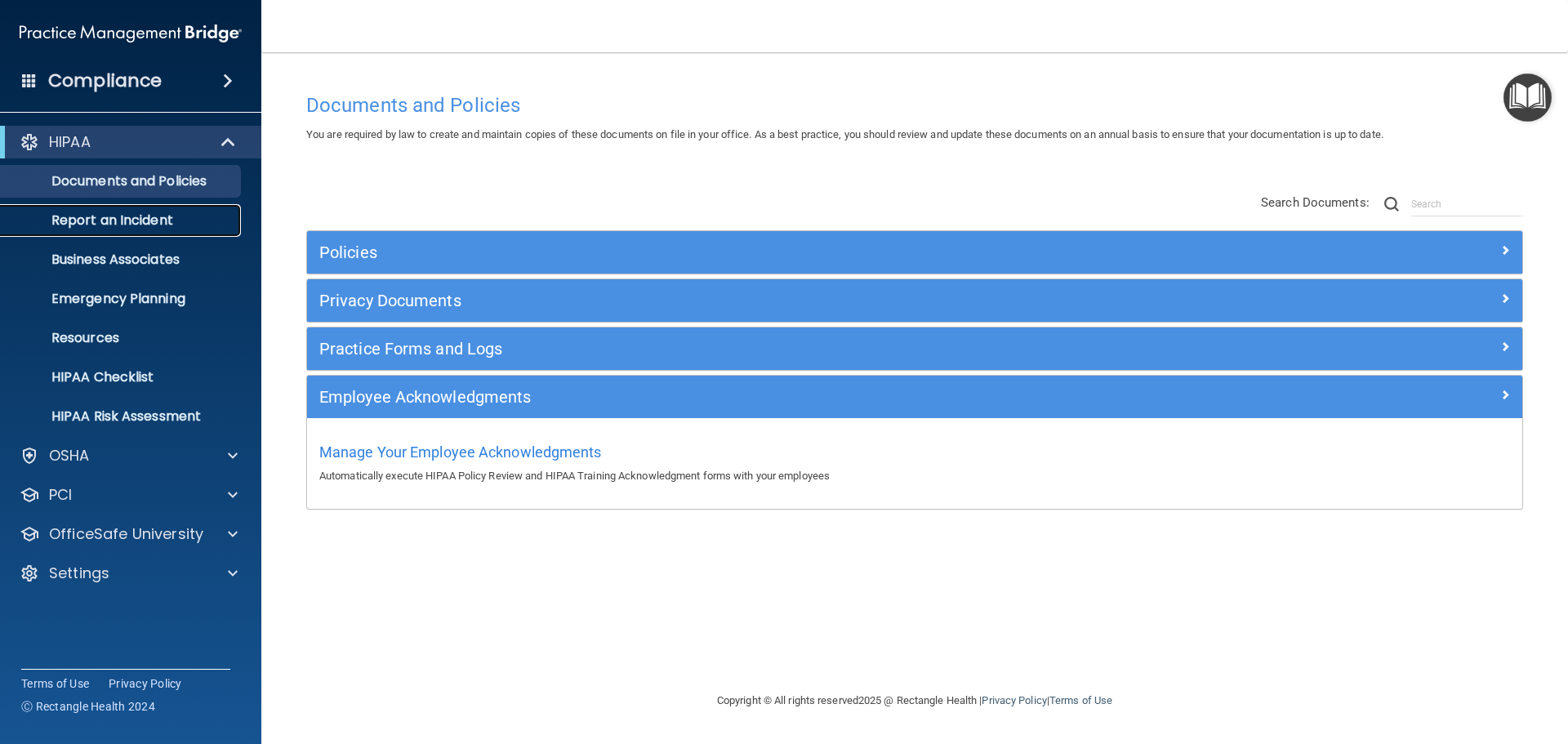
click at [162, 225] on p "Report an Incident" at bounding box center [121, 220] width 223 height 16
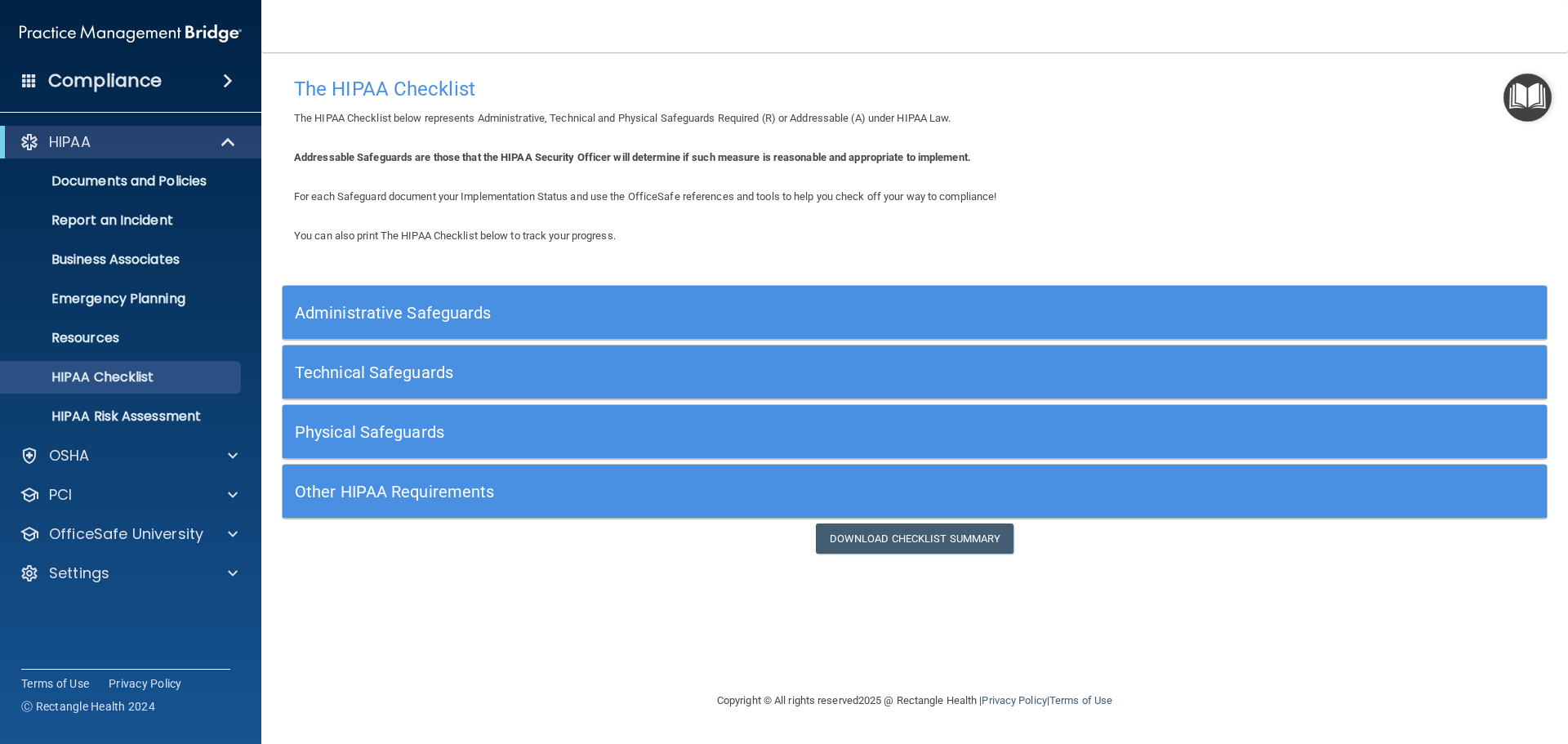
click at [371, 292] on div "Administrative Safeguards" at bounding box center [915, 312] width 1264 height 54
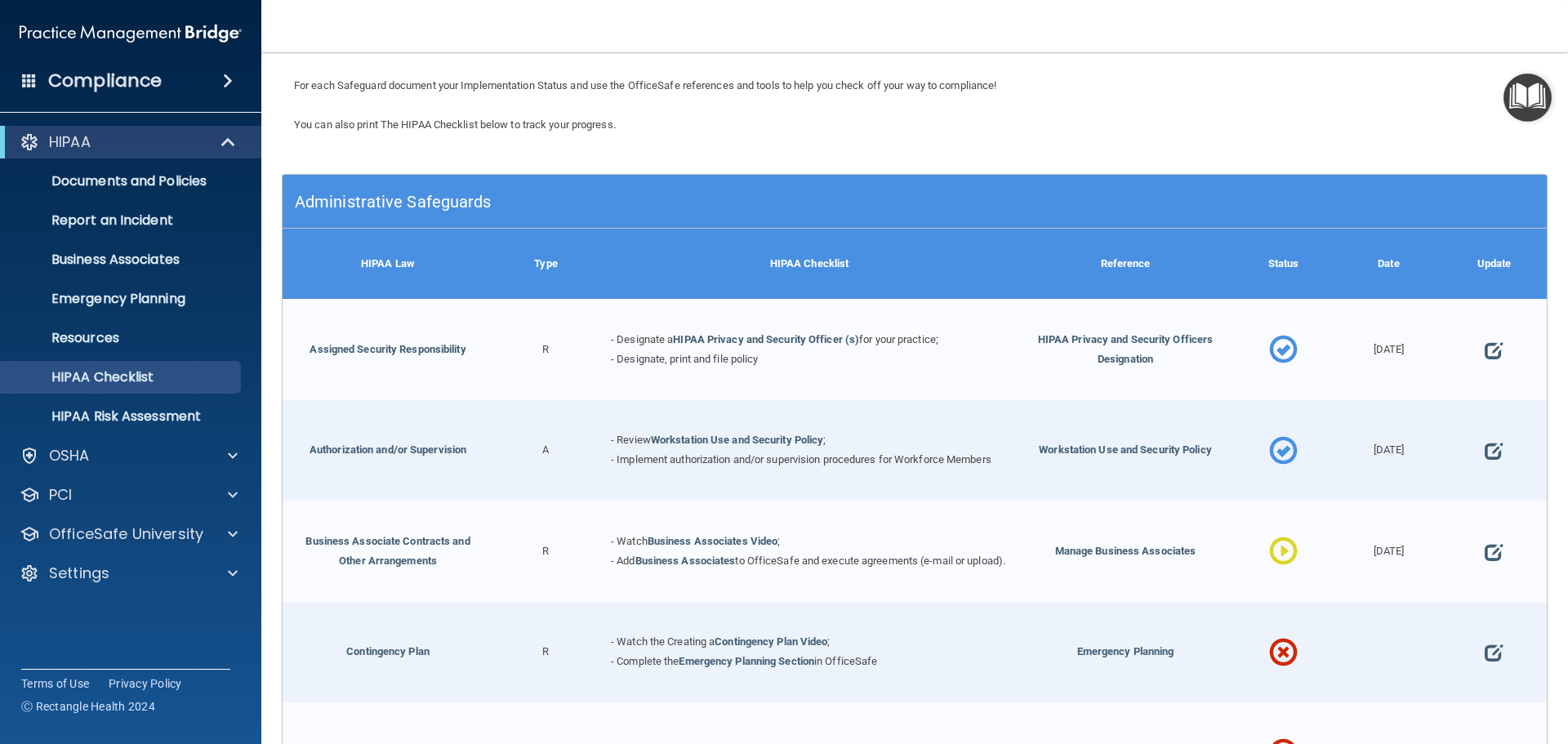
scroll to position [245, 0]
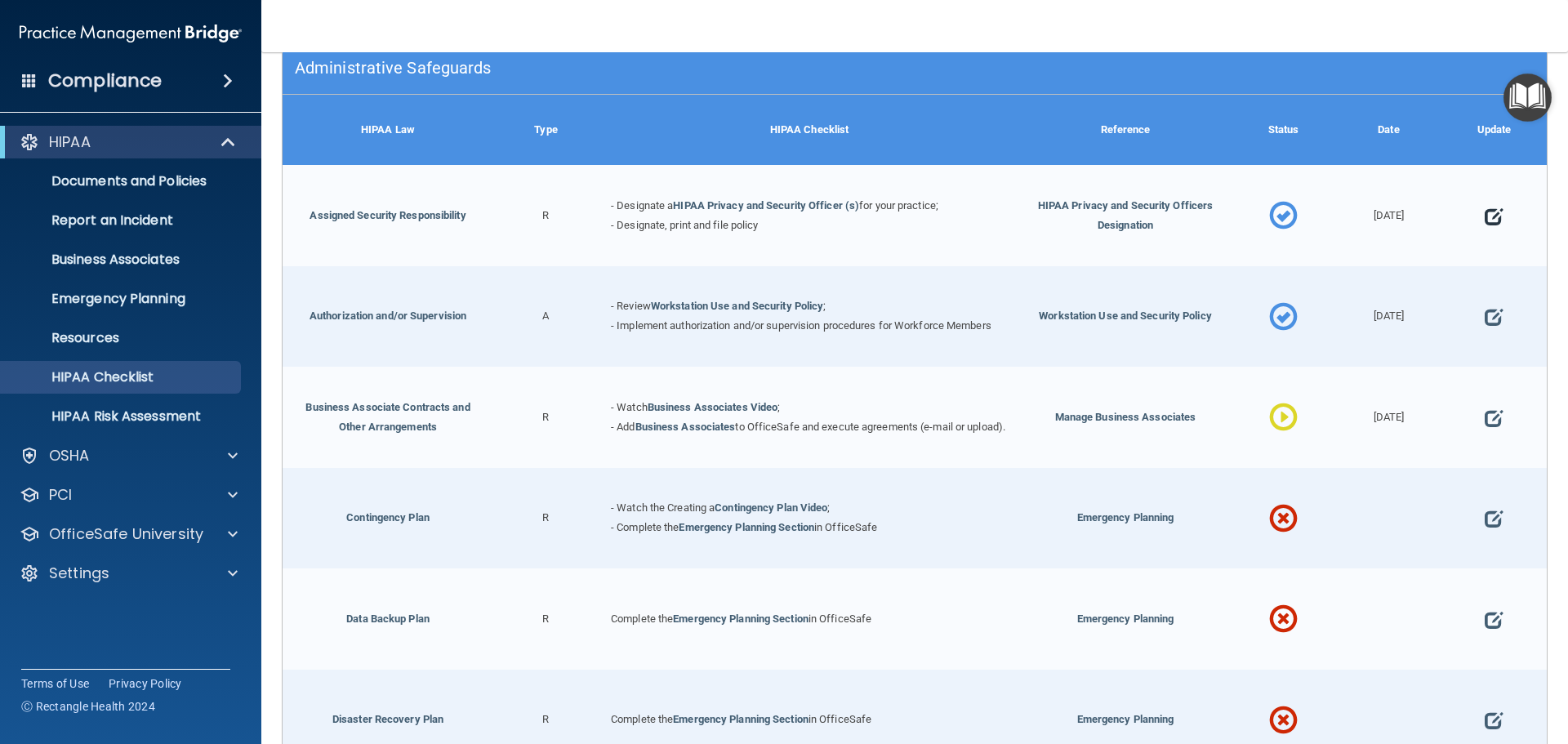
click at [1484, 219] on span at bounding box center [1493, 215] width 18 height 50
select select "completed"
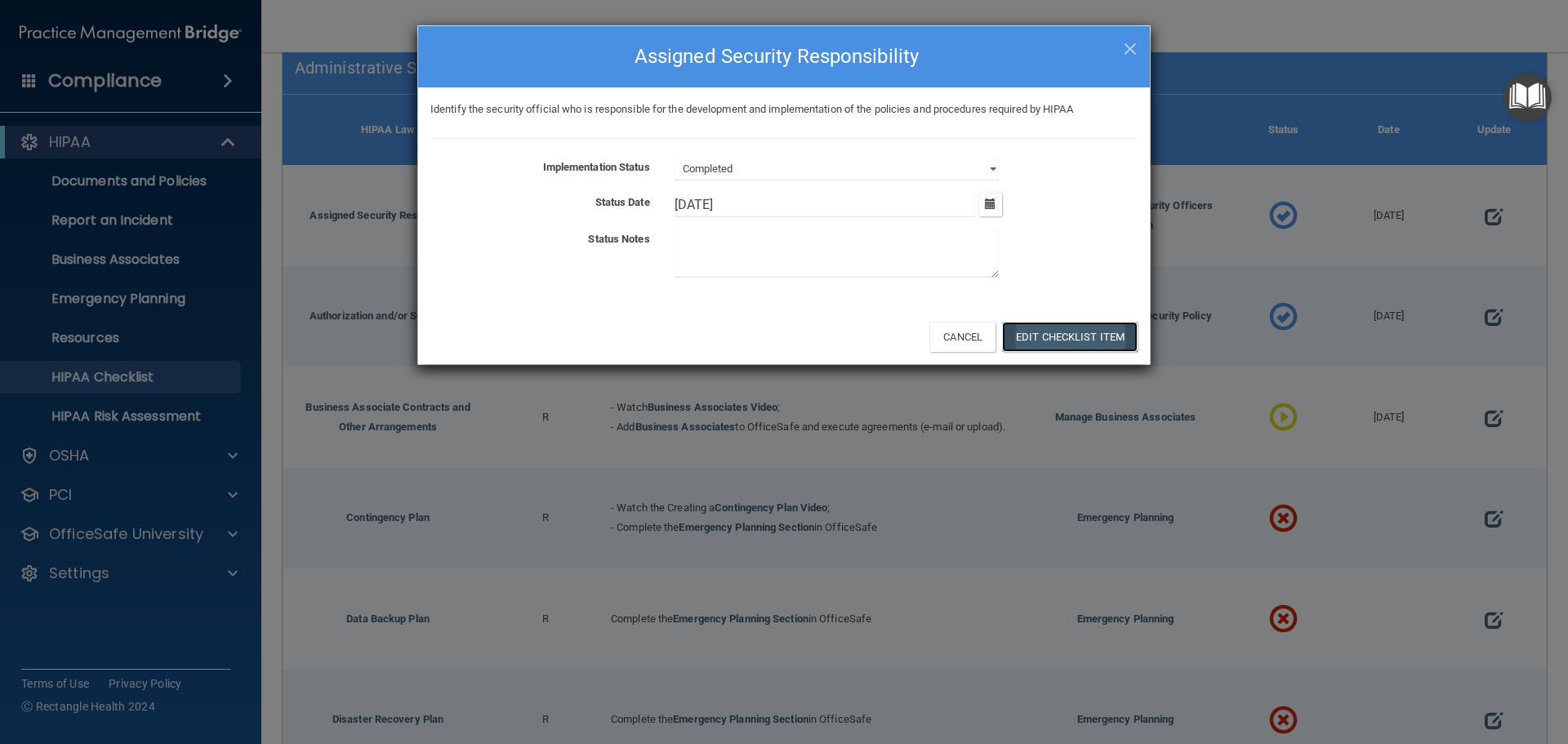
click at [1076, 344] on button "Edit Checklist Item" at bounding box center [1070, 337] width 136 height 30
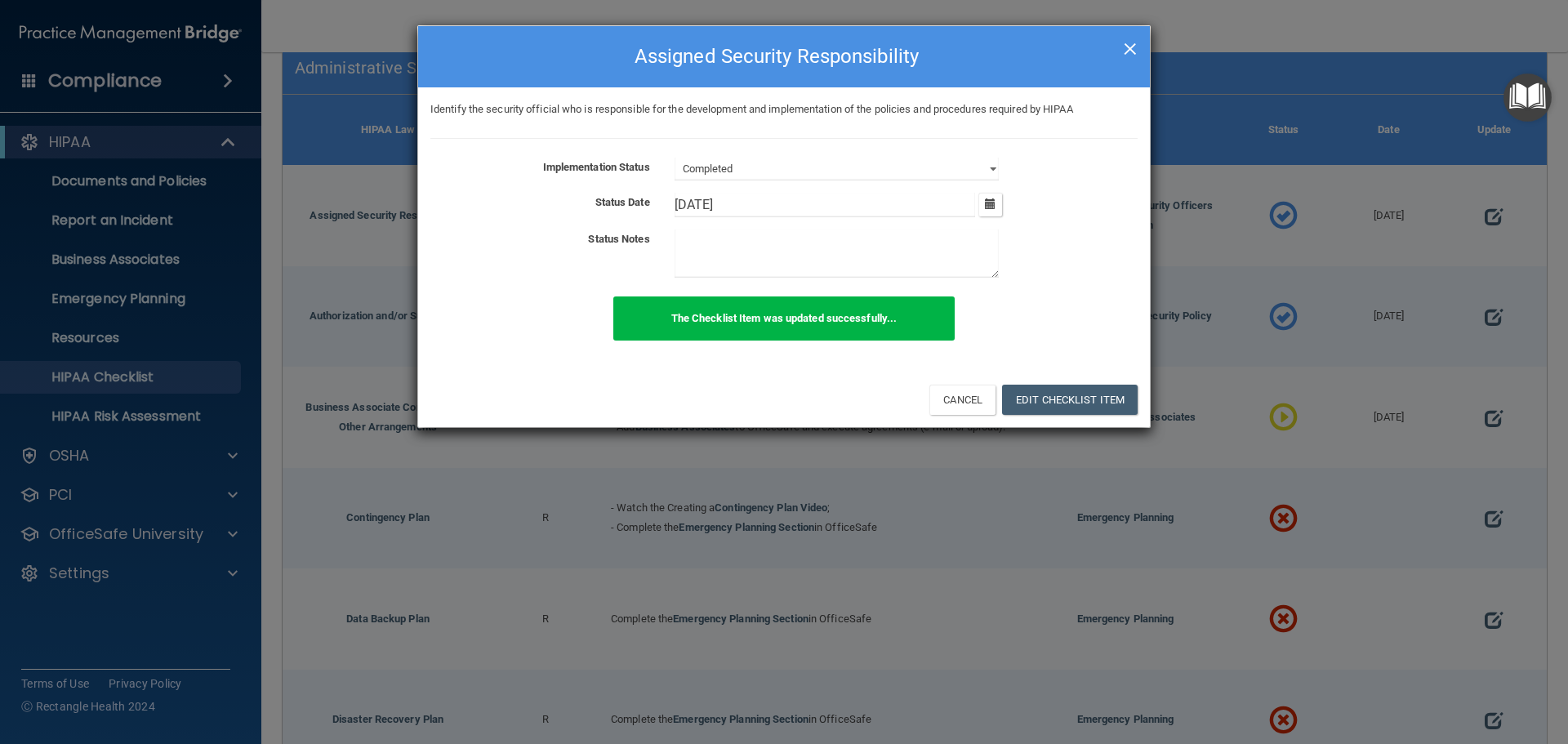
click at [1129, 50] on span "×" at bounding box center [1129, 46] width 14 height 32
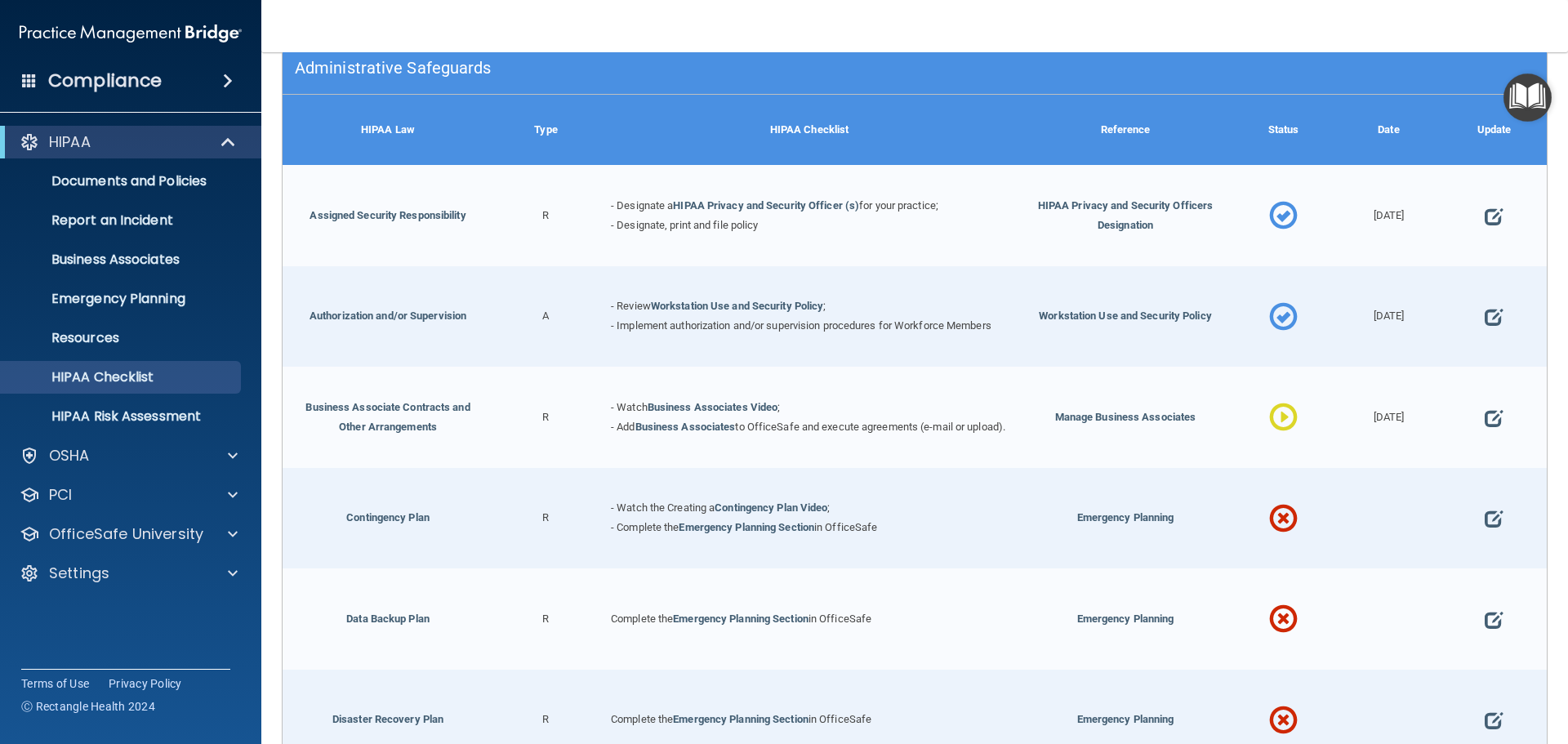
click at [606, 305] on div "- Review Workstation Use and Security Policy ; - Implement authorization and/or…" at bounding box center [810, 317] width 421 height 102
click at [1272, 416] on span at bounding box center [1283, 418] width 28 height 71
click at [1490, 426] on span at bounding box center [1493, 418] width 18 height 50
select select "in_progress"
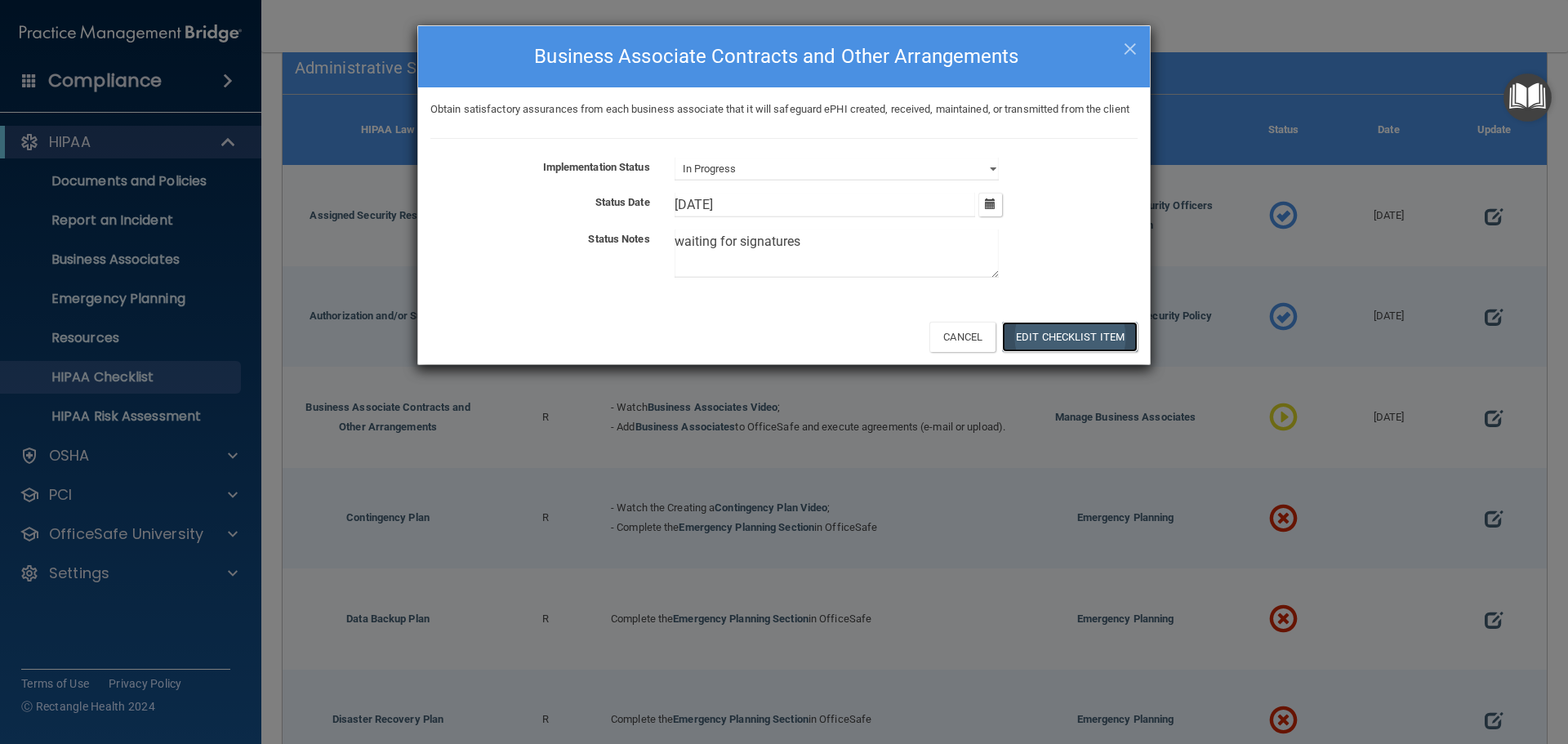
click at [1051, 352] on button "Edit Checklist Item" at bounding box center [1070, 337] width 136 height 30
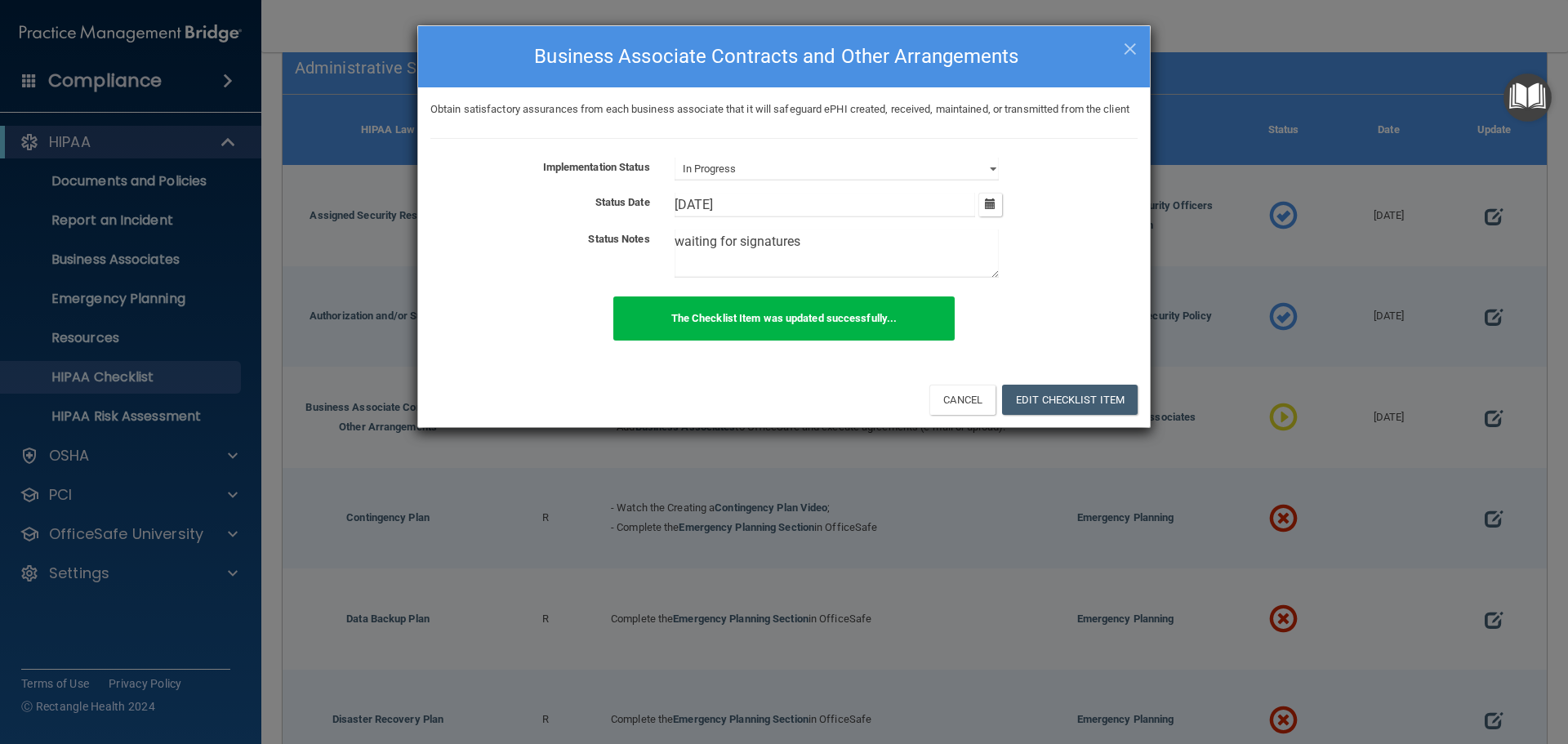
click at [1131, 49] on div "× Close Business Associate Contracts and Other Arrangements Obtain satisfactory…" at bounding box center [784, 227] width 734 height 402
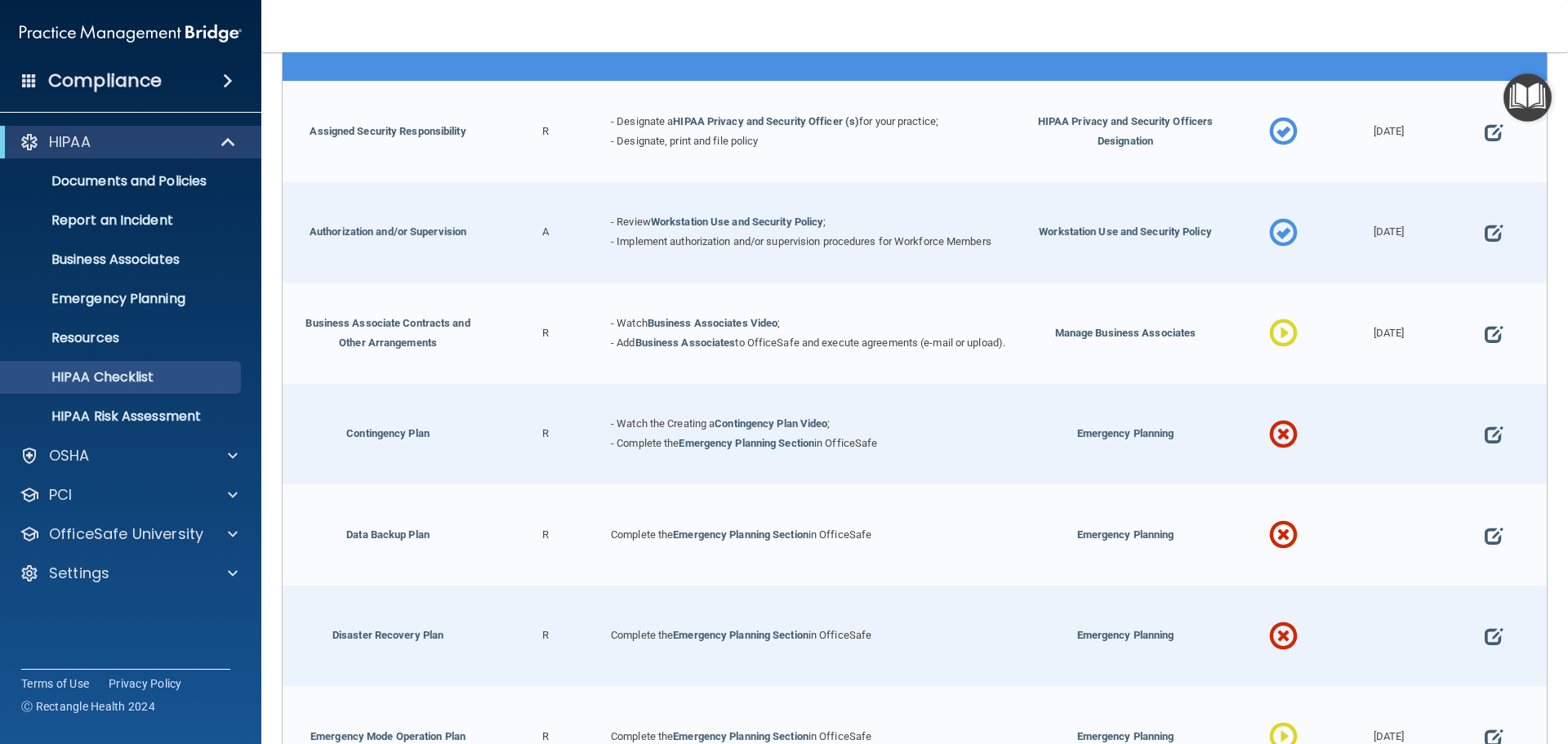
scroll to position [490, 0]
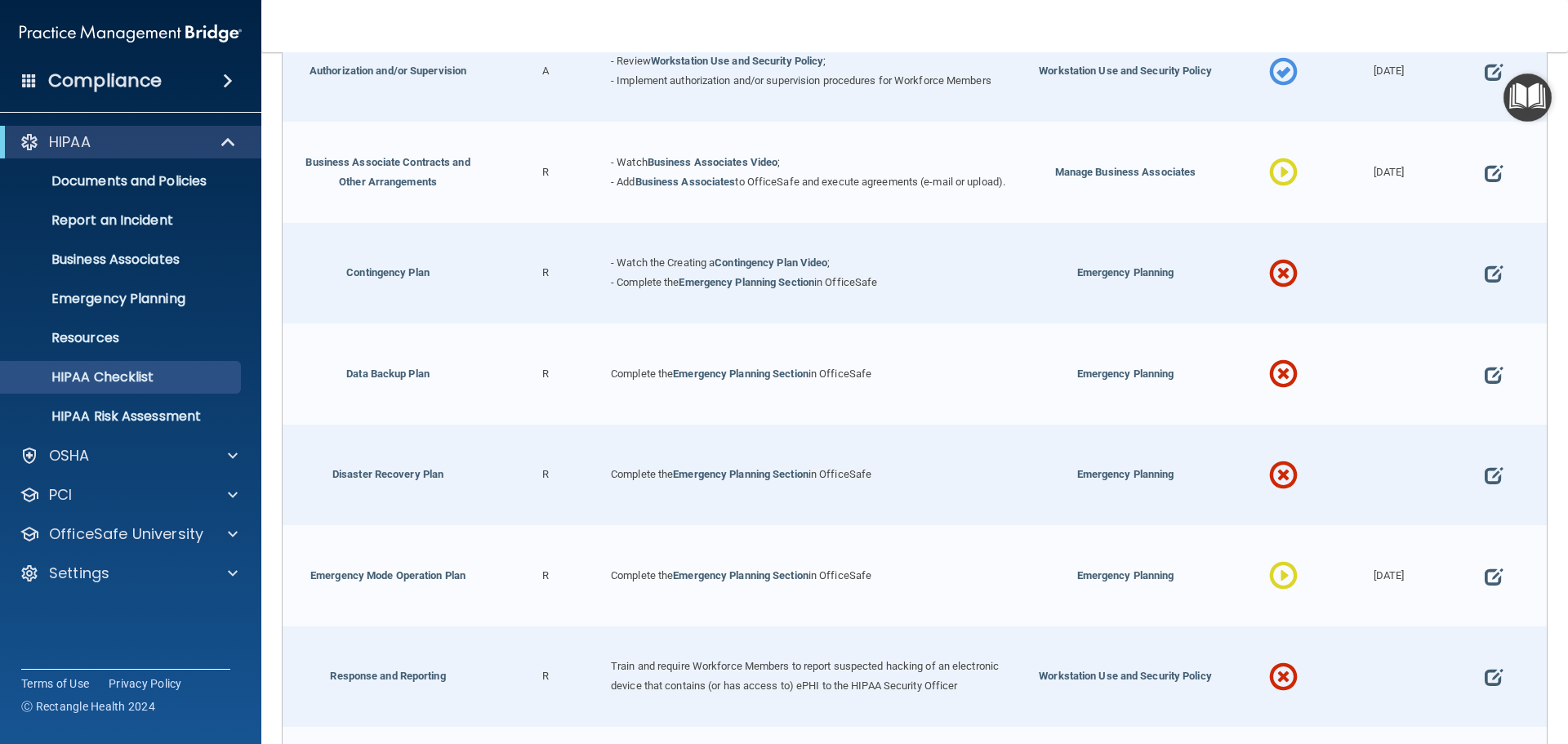
click at [1273, 280] on span at bounding box center [1283, 273] width 28 height 71
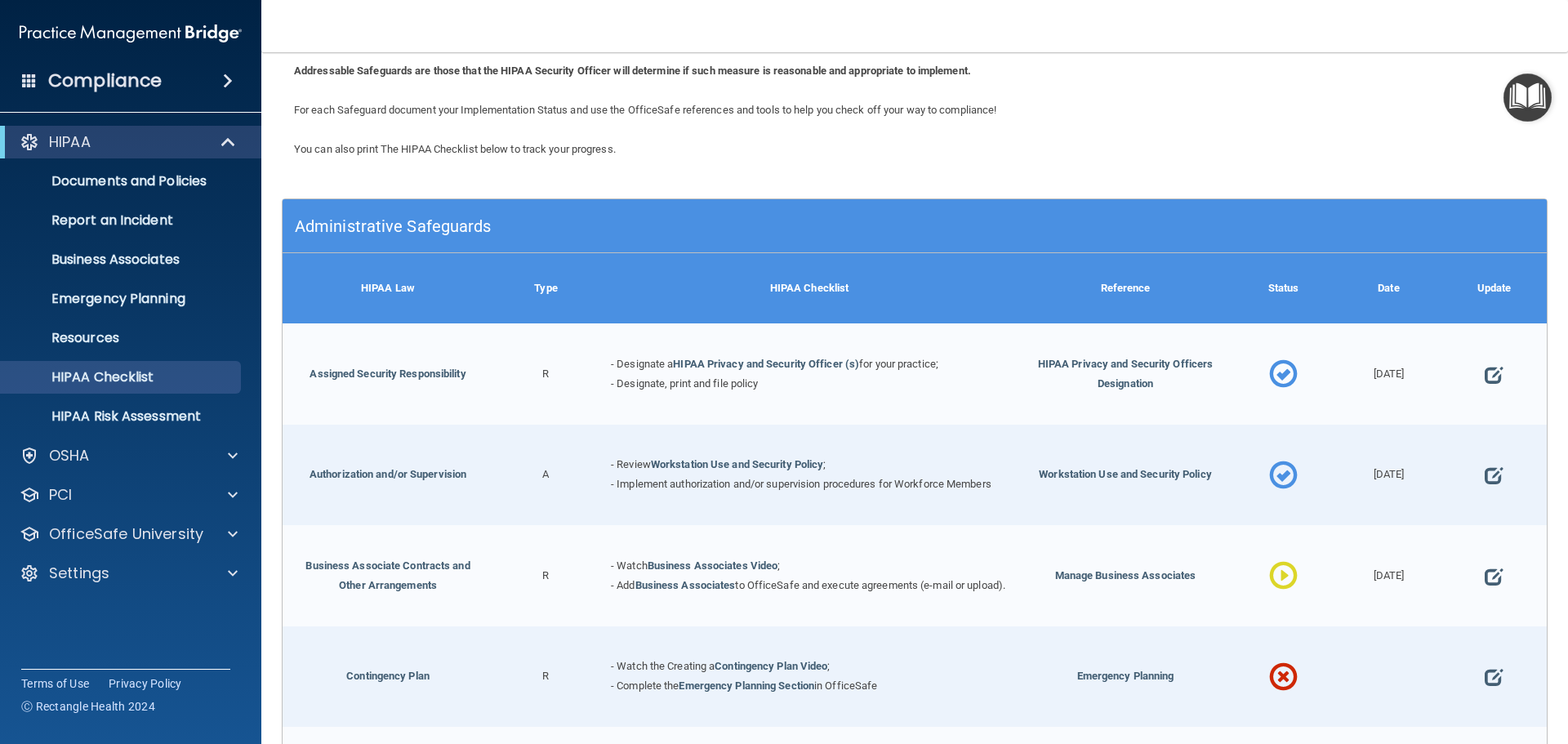
scroll to position [0, 0]
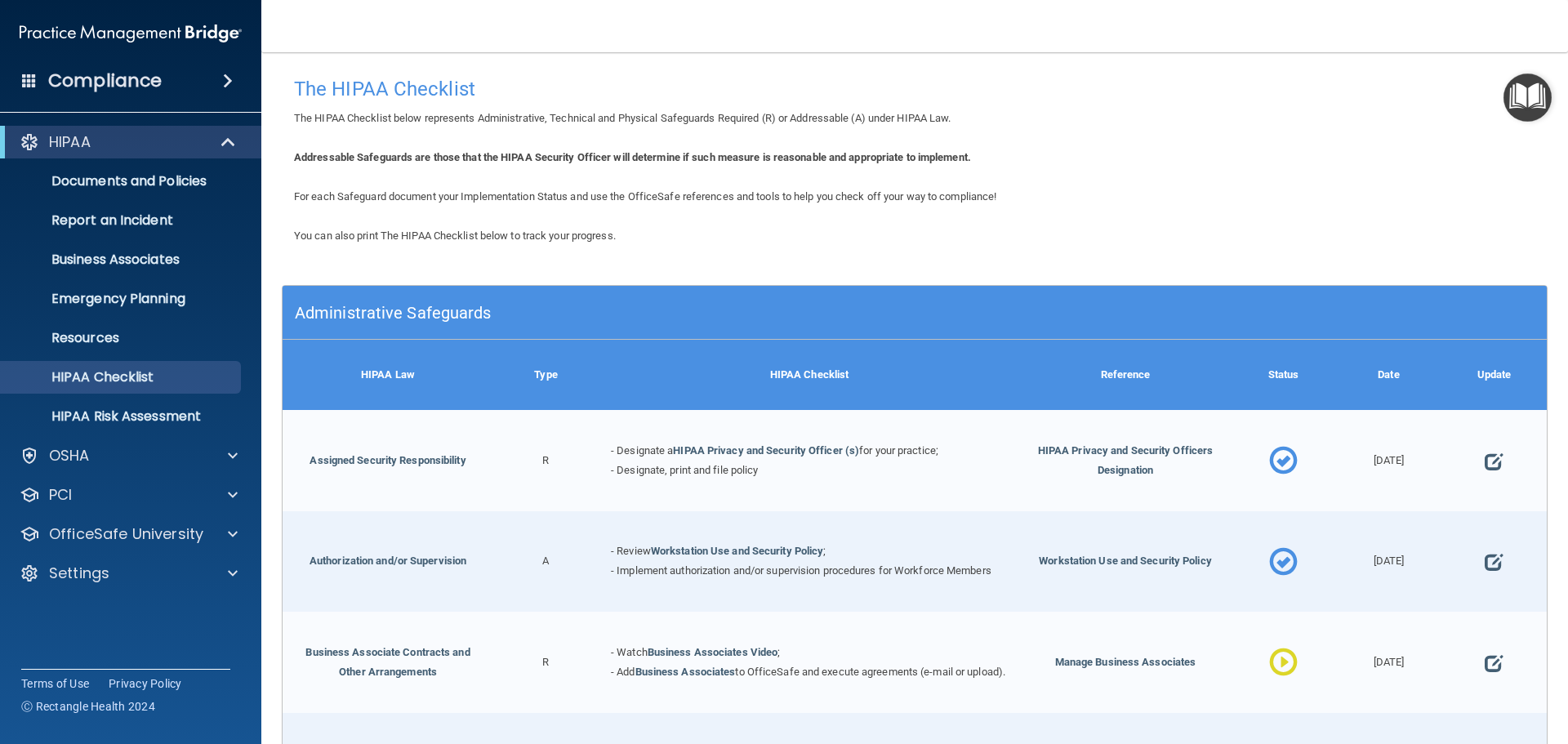
click at [1485, 376] on div "Update" at bounding box center [1494, 375] width 105 height 70
click at [1484, 459] on span at bounding box center [1493, 460] width 18 height 50
select select "completed"
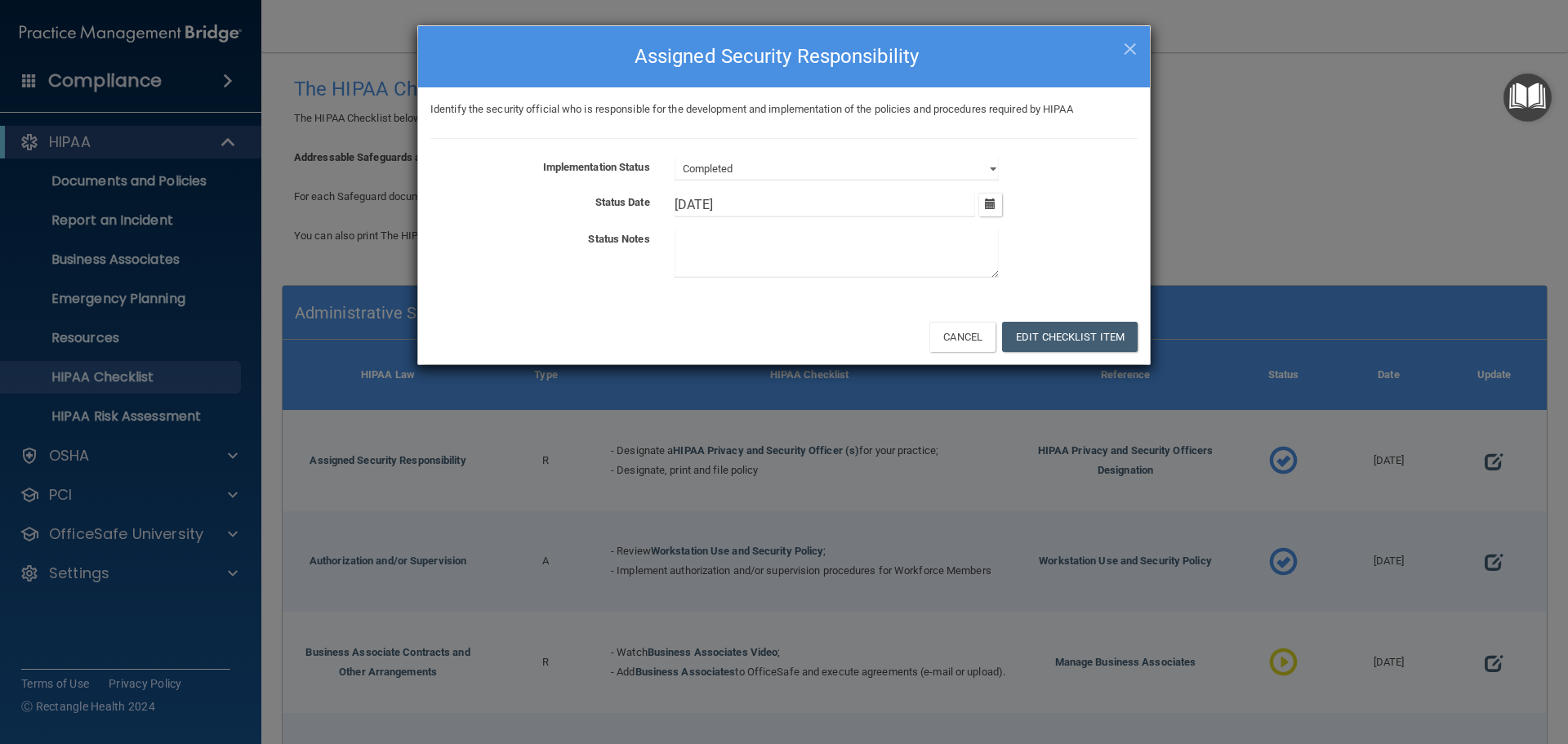
click at [783, 157] on div "Identify the security official who is responsible for the development and imple…" at bounding box center [784, 197] width 732 height 221
click at [781, 167] on select "Not Started In Progress Completed" at bounding box center [837, 169] width 325 height 23
click at [961, 343] on button "Cancel" at bounding box center [962, 337] width 66 height 30
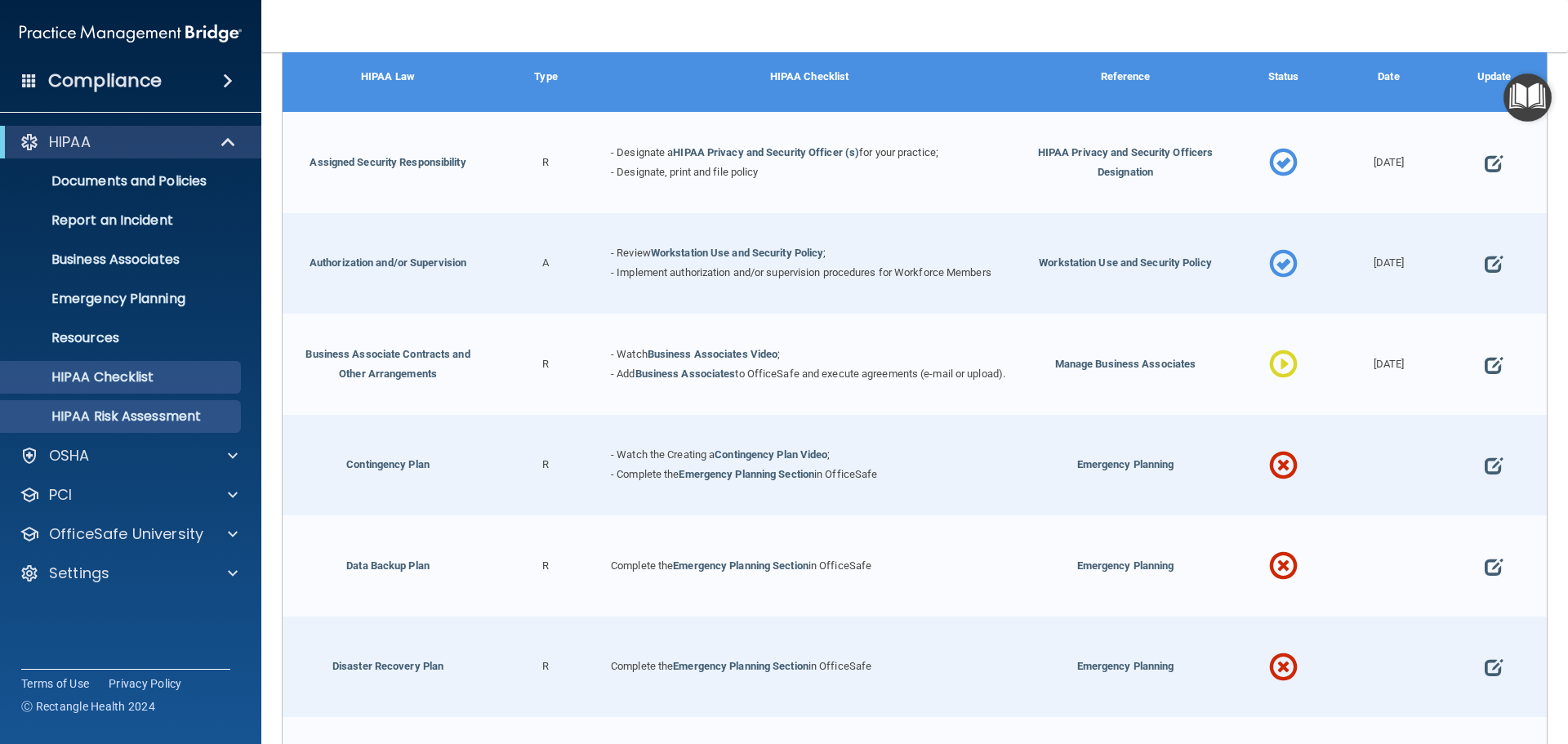
scroll to position [326, 0]
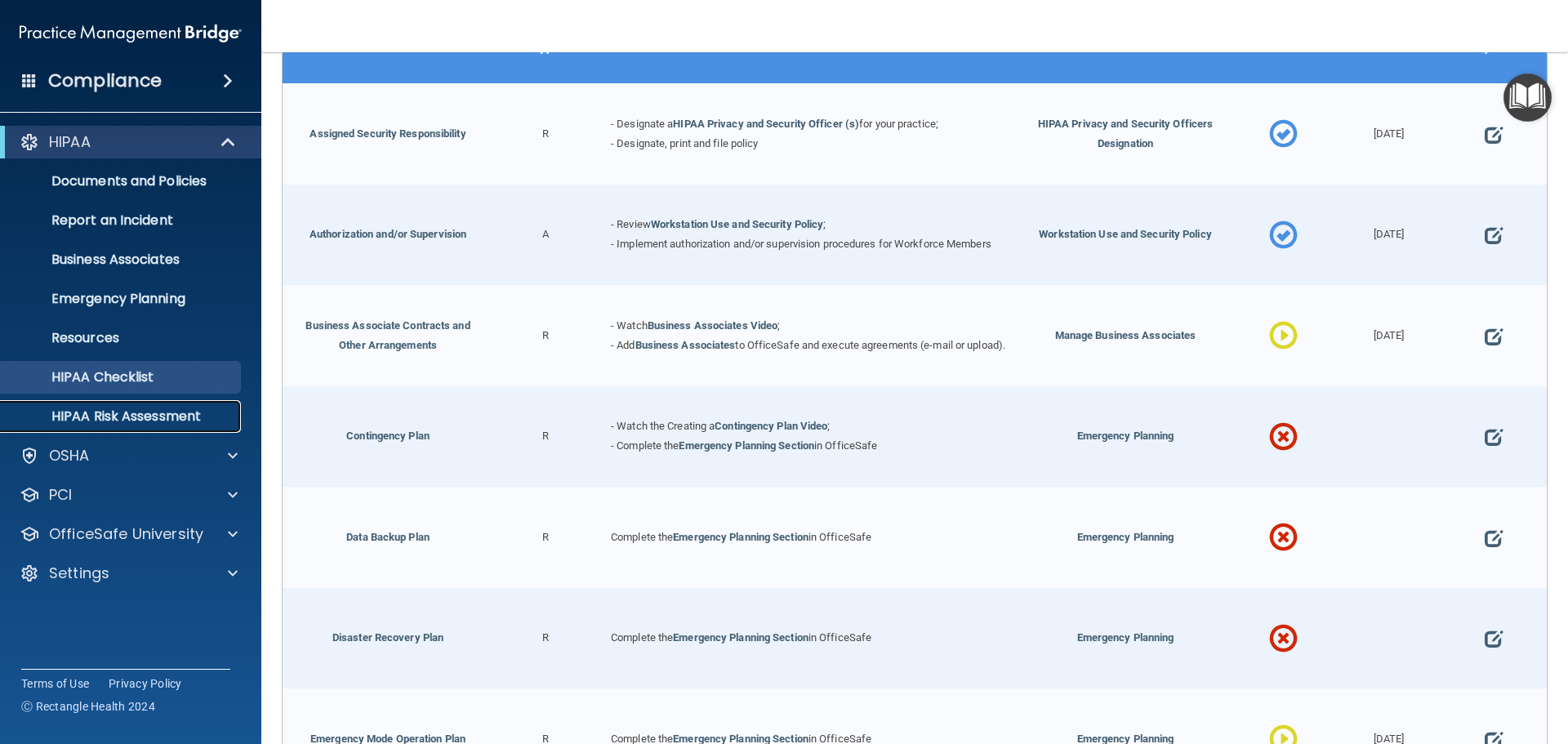
click at [136, 417] on p "HIPAA Risk Assessment" at bounding box center [121, 416] width 223 height 16
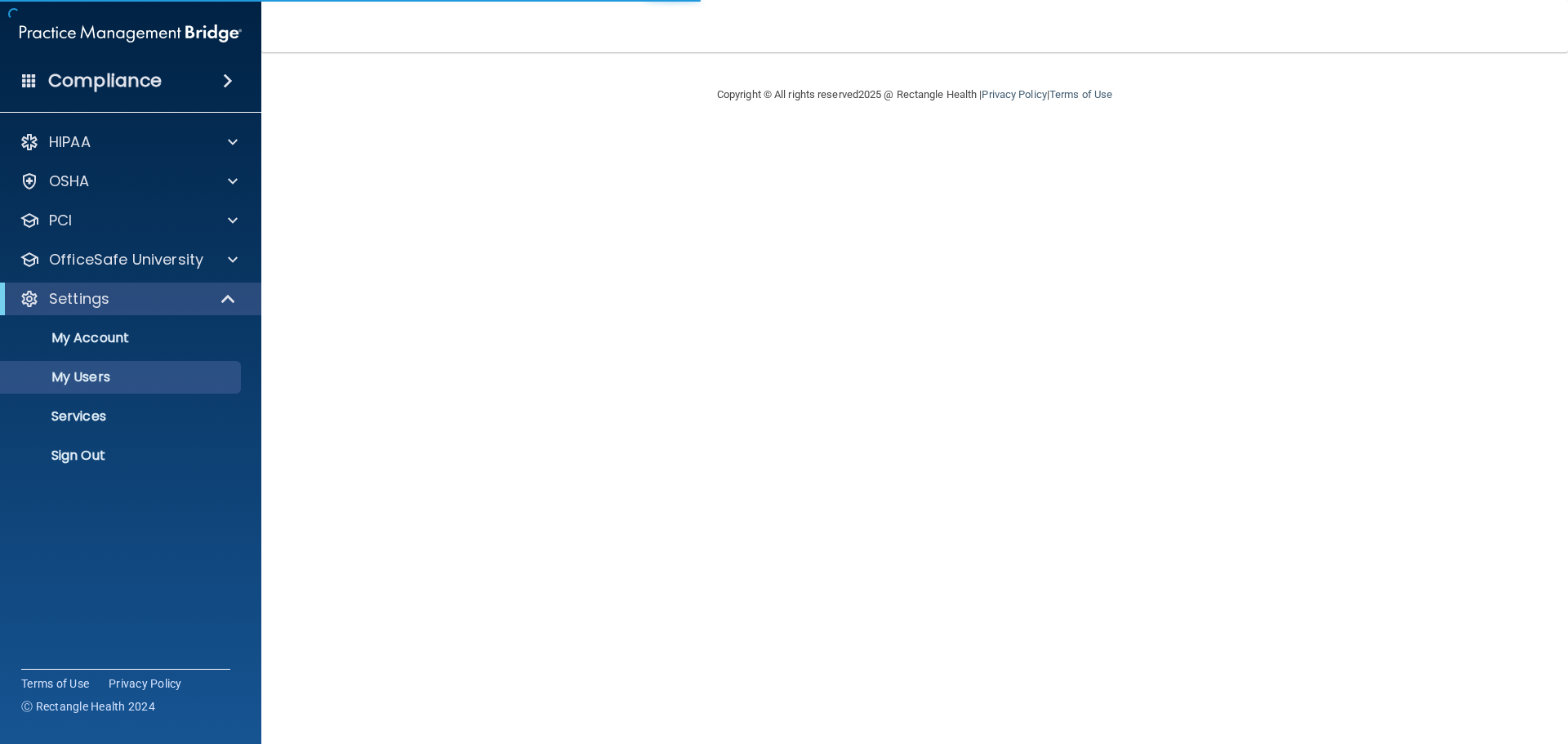
select select "20"
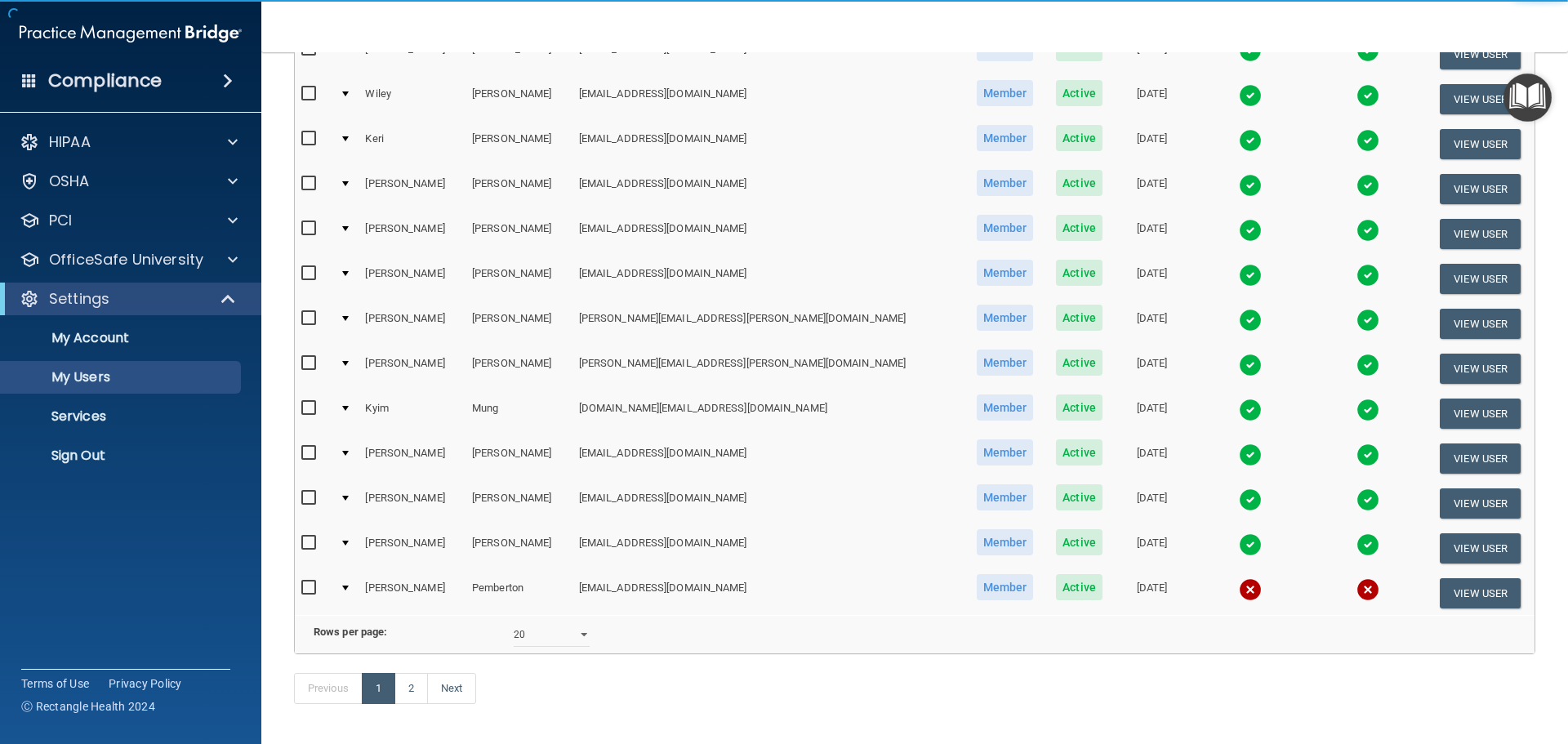
scroll to position [571, 0]
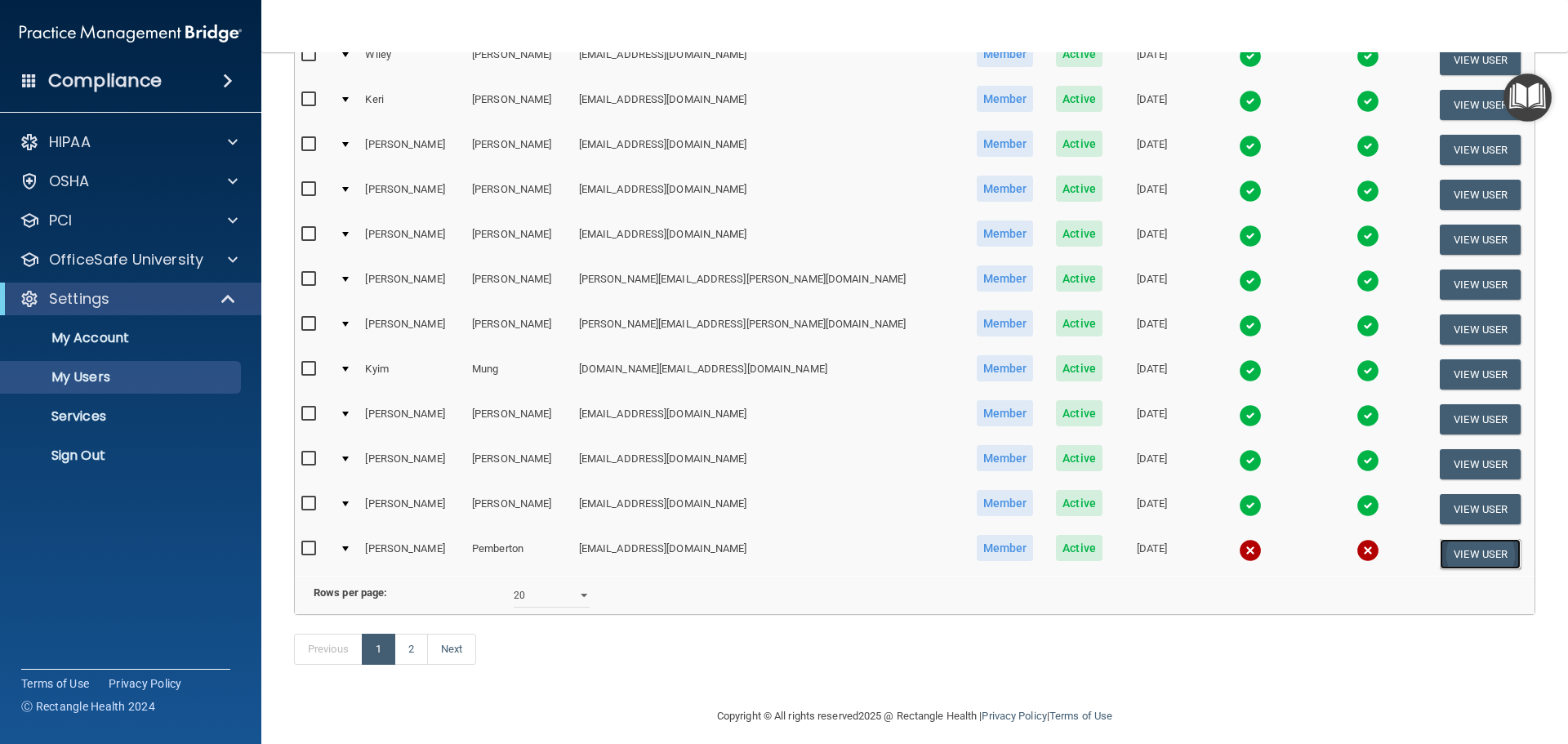
click at [1472, 555] on button "View User" at bounding box center [1480, 554] width 81 height 30
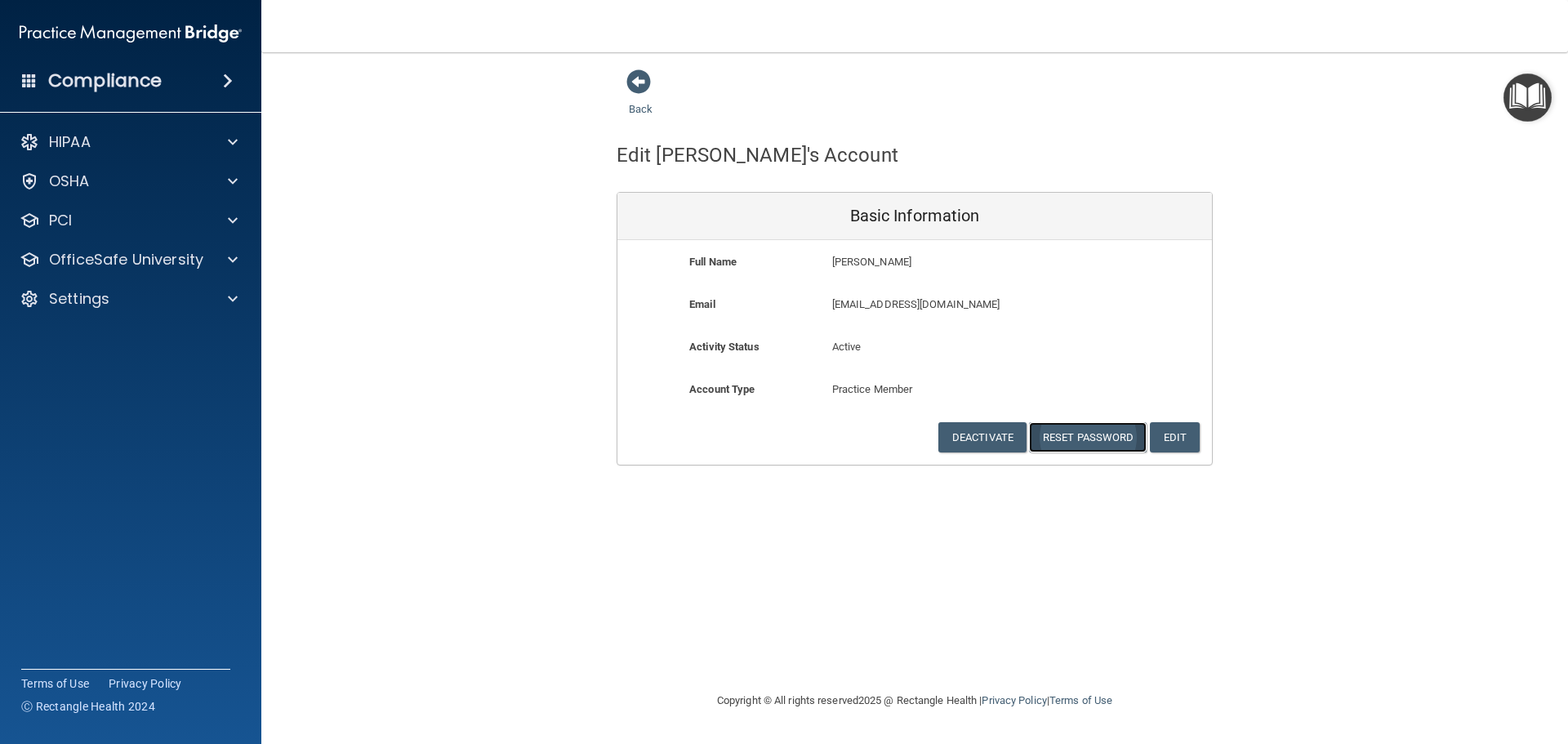
click at [1076, 441] on button "Reset Password" at bounding box center [1088, 437] width 118 height 30
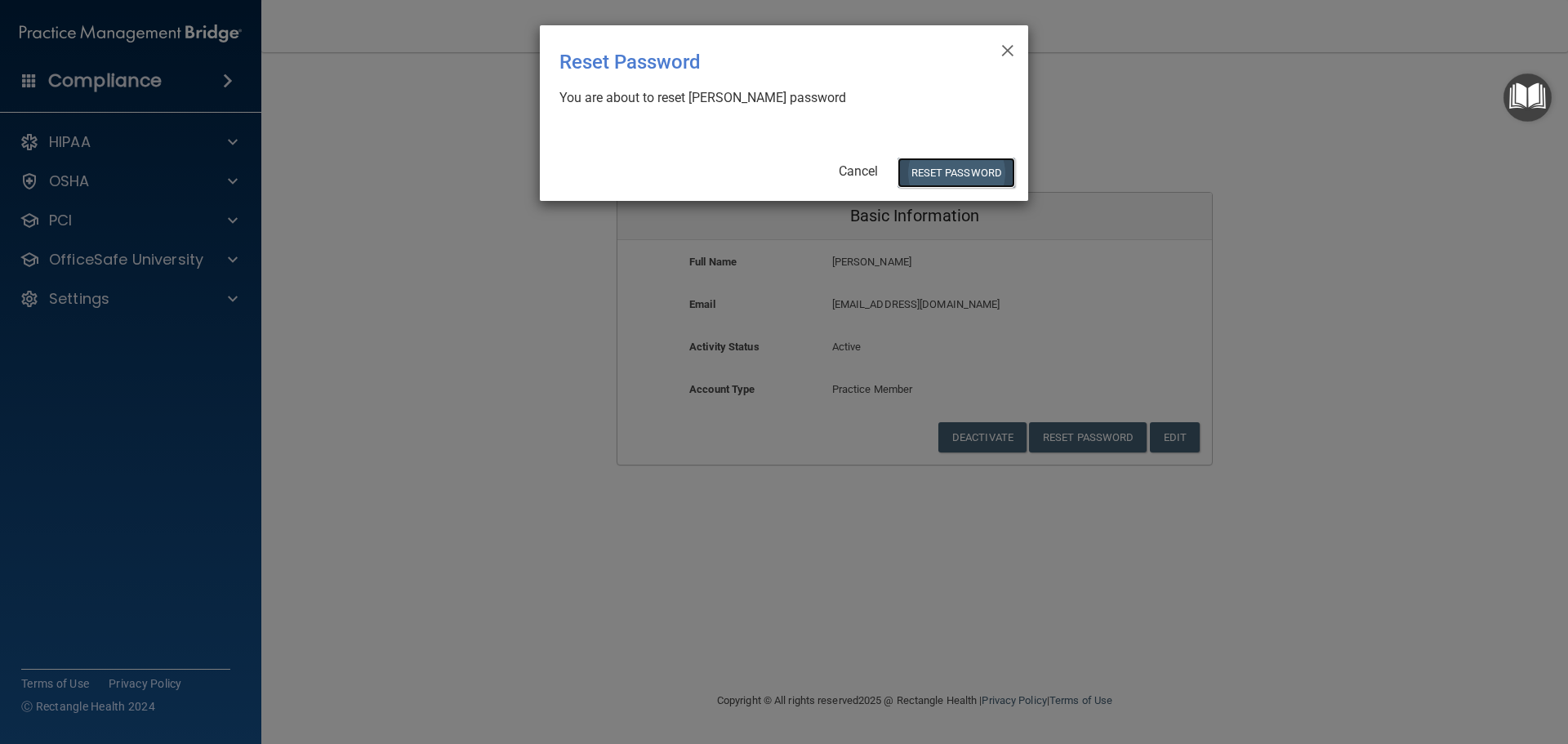
click at [958, 168] on button "Reset Password" at bounding box center [957, 173] width 118 height 30
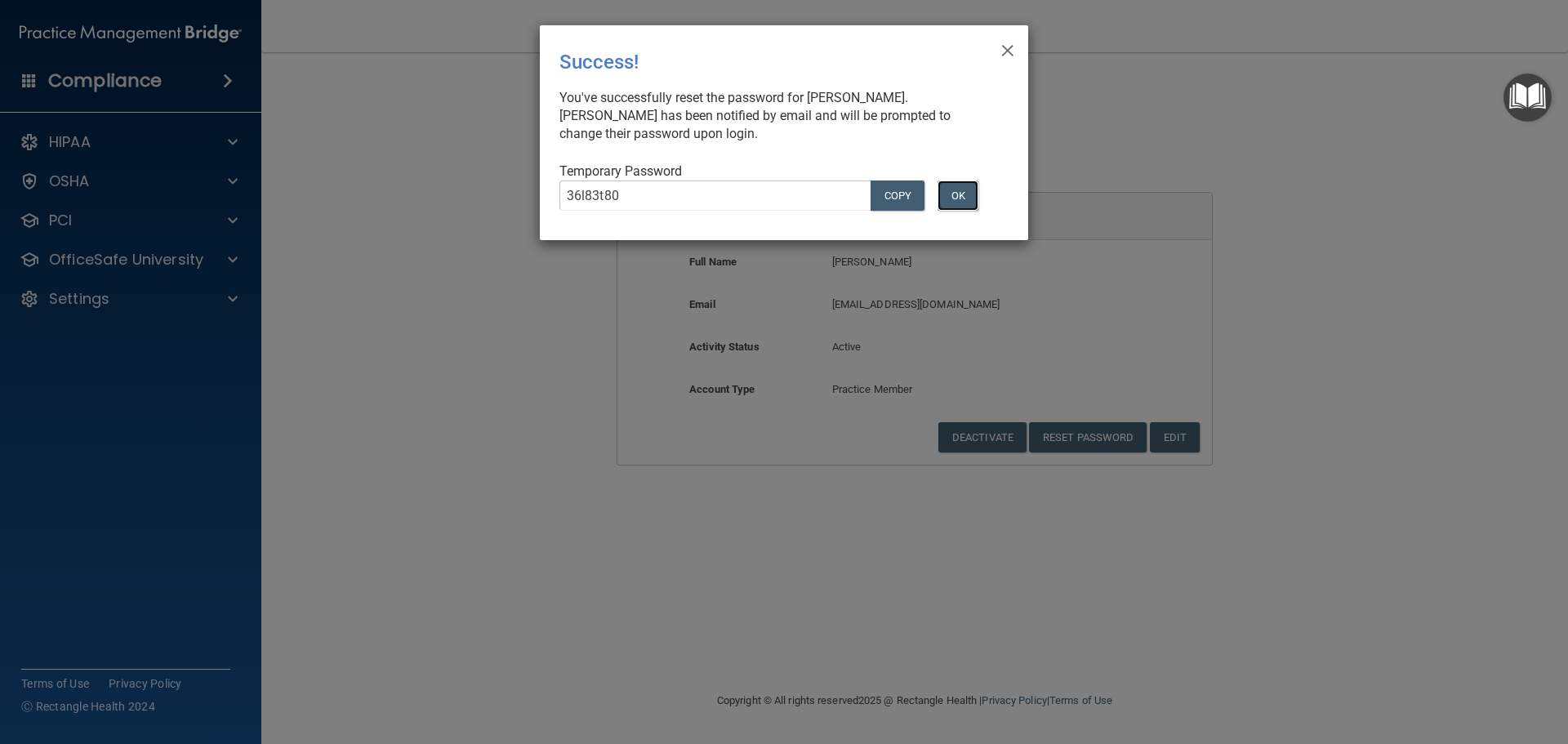
click at [957, 193] on button "OK" at bounding box center [958, 195] width 41 height 30
